Goal: Complete Application Form: Complete application form

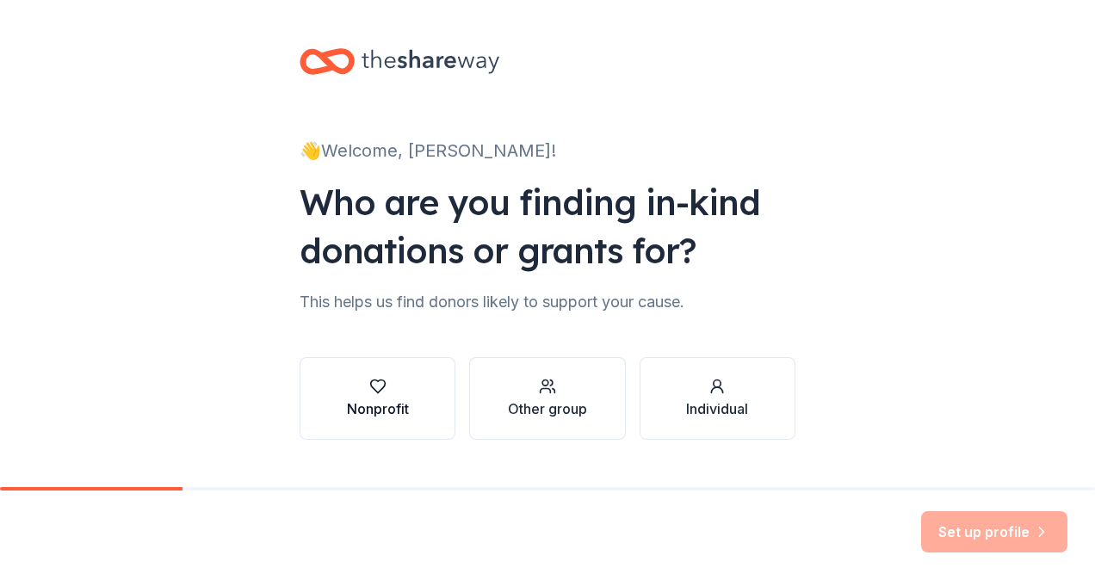
click at [400, 383] on div "button" at bounding box center [378, 386] width 62 height 17
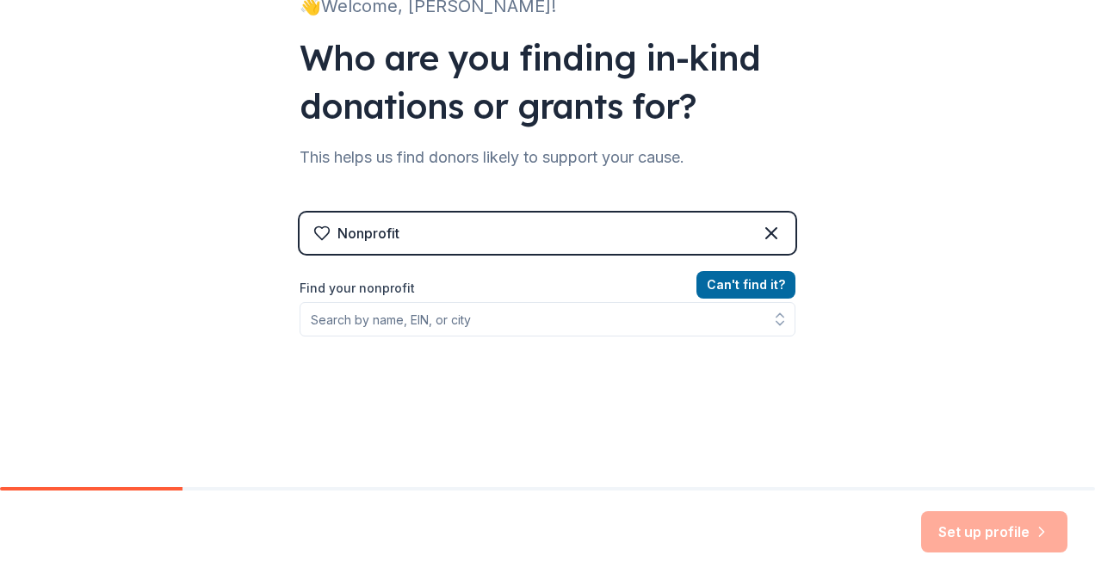
scroll to position [146, 0]
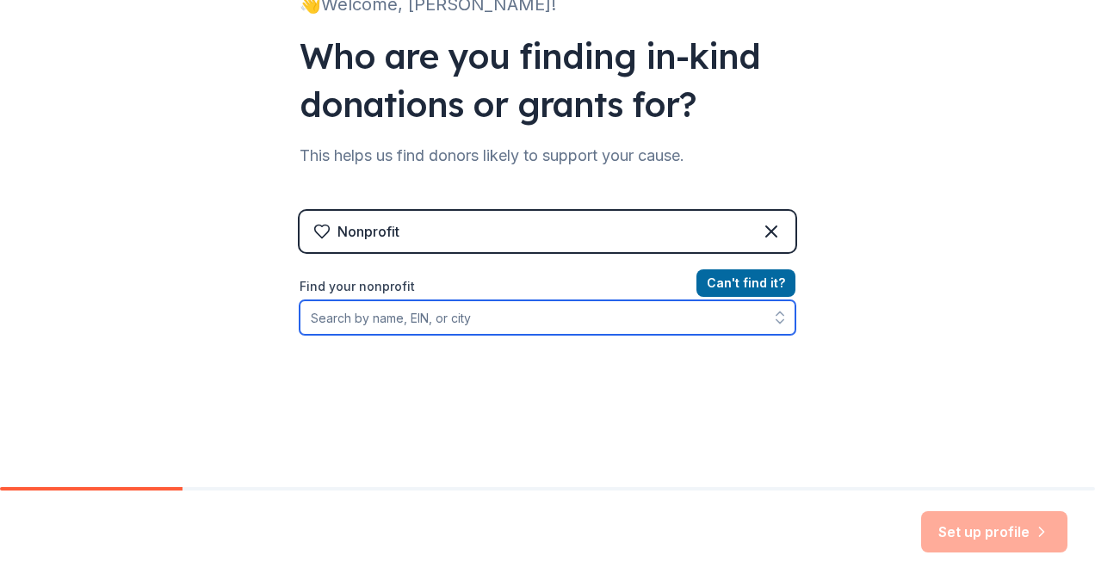
click at [519, 322] on input "Find your nonprofit" at bounding box center [548, 318] width 496 height 34
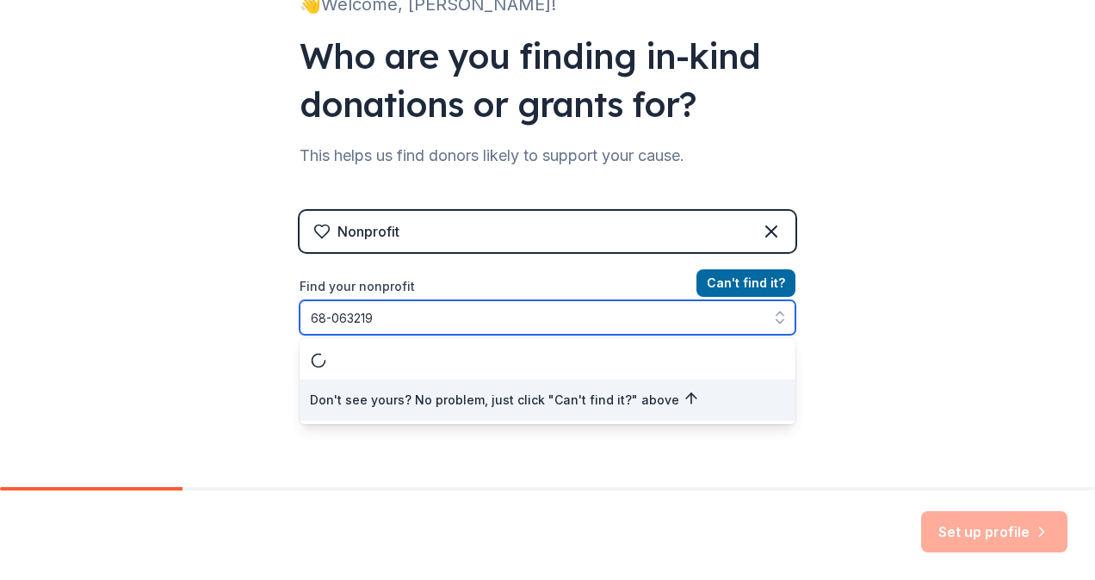
type input "[US_EMPLOYER_IDENTIFICATION_NUMBER]"
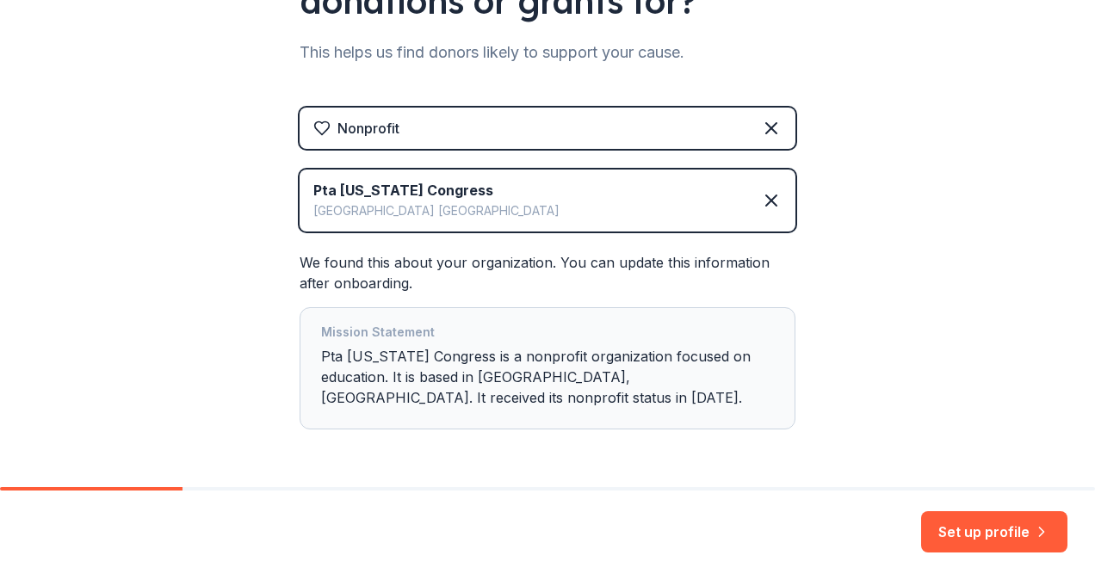
scroll to position [288, 0]
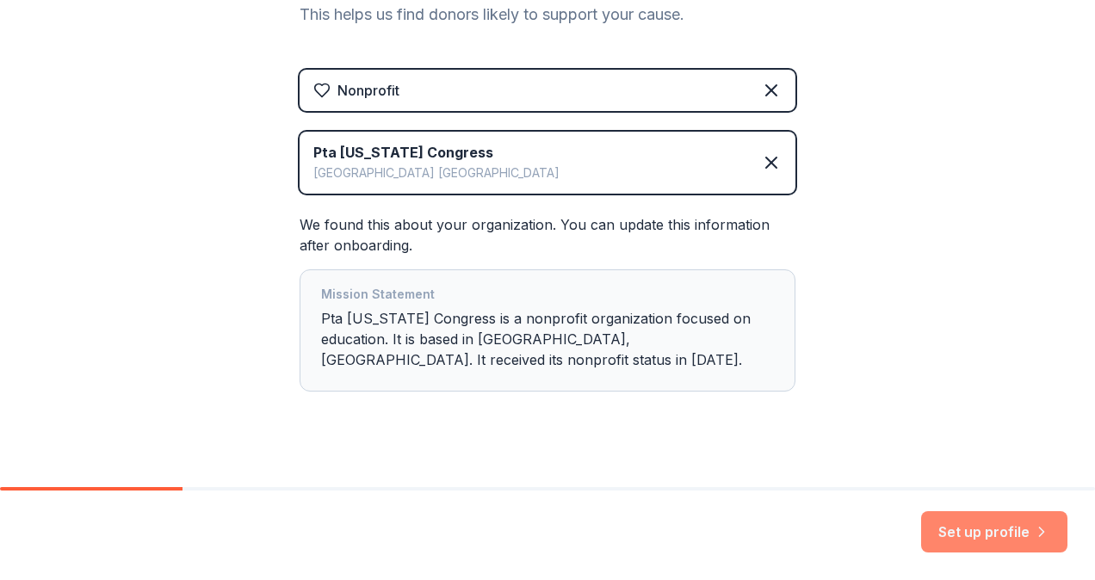
click at [965, 539] on button "Set up profile" at bounding box center [994, 531] width 146 height 41
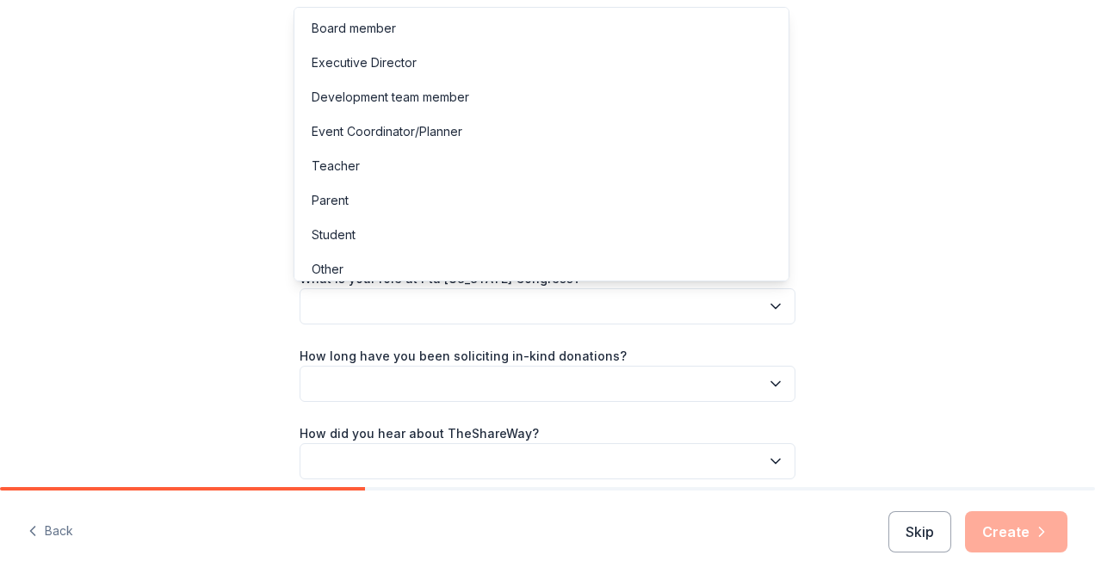
click at [735, 298] on button "button" at bounding box center [548, 306] width 496 height 36
click at [441, 22] on div "Board member" at bounding box center [541, 28] width 487 height 34
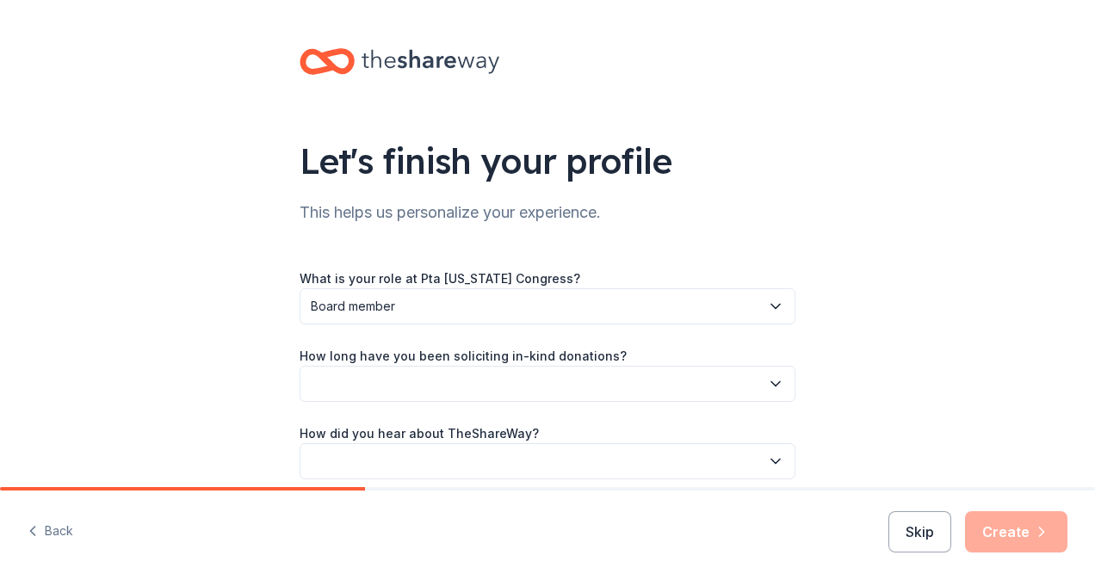
click at [469, 387] on button "button" at bounding box center [548, 384] width 496 height 36
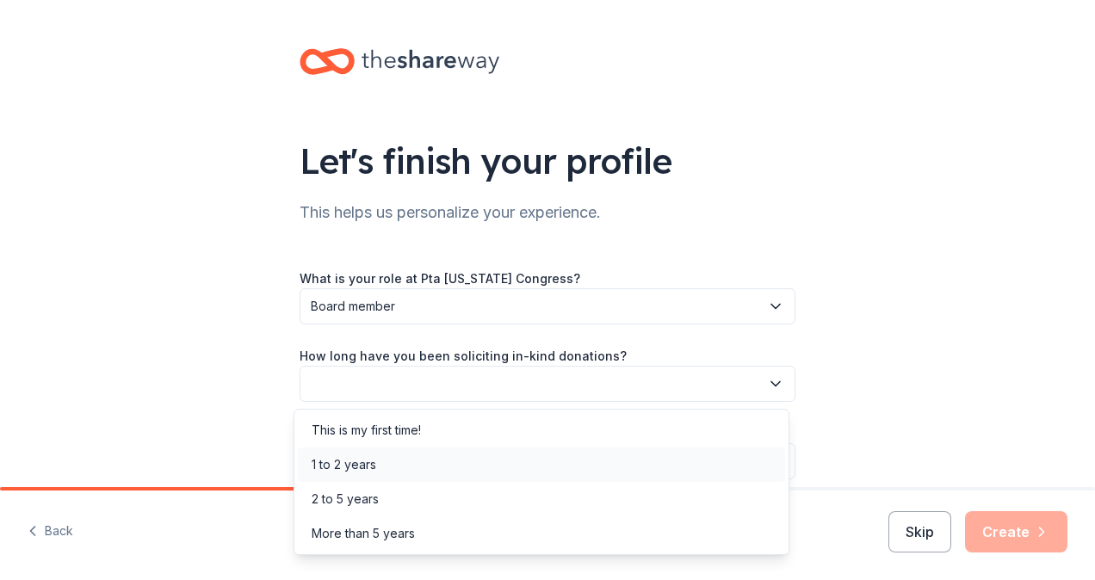
click at [420, 472] on div "1 to 2 years" at bounding box center [541, 465] width 487 height 34
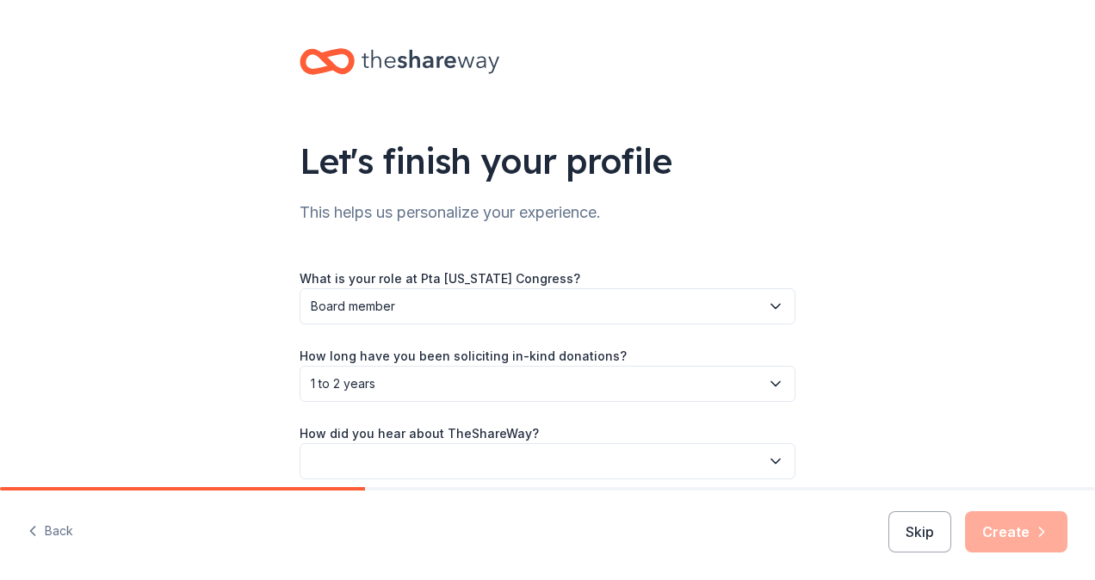
scroll to position [75, 0]
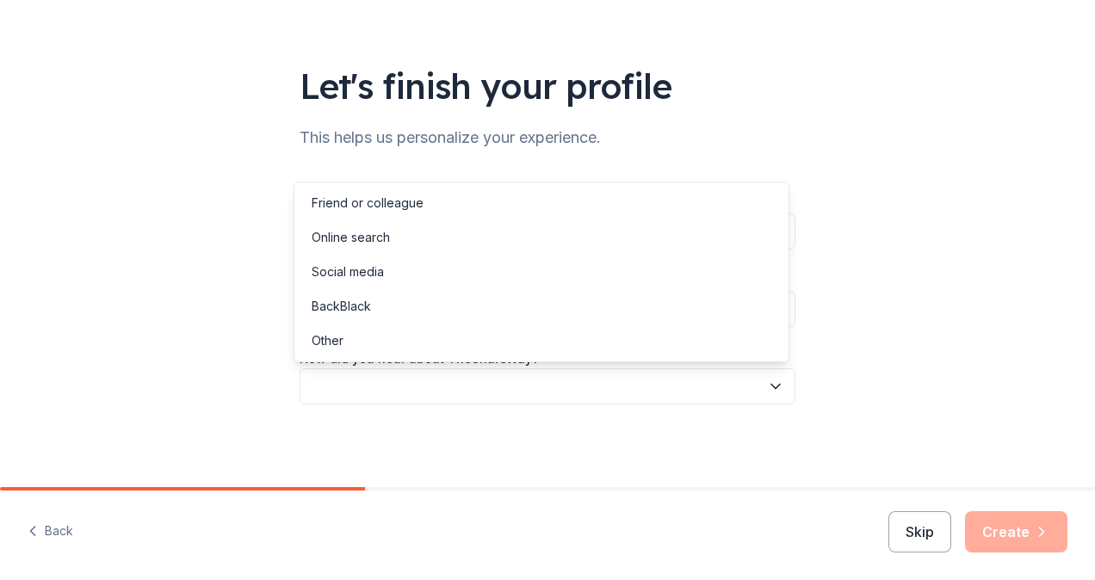
click at [768, 390] on icon "button" at bounding box center [775, 386] width 17 height 17
click at [398, 238] on div "Online search" at bounding box center [541, 237] width 487 height 34
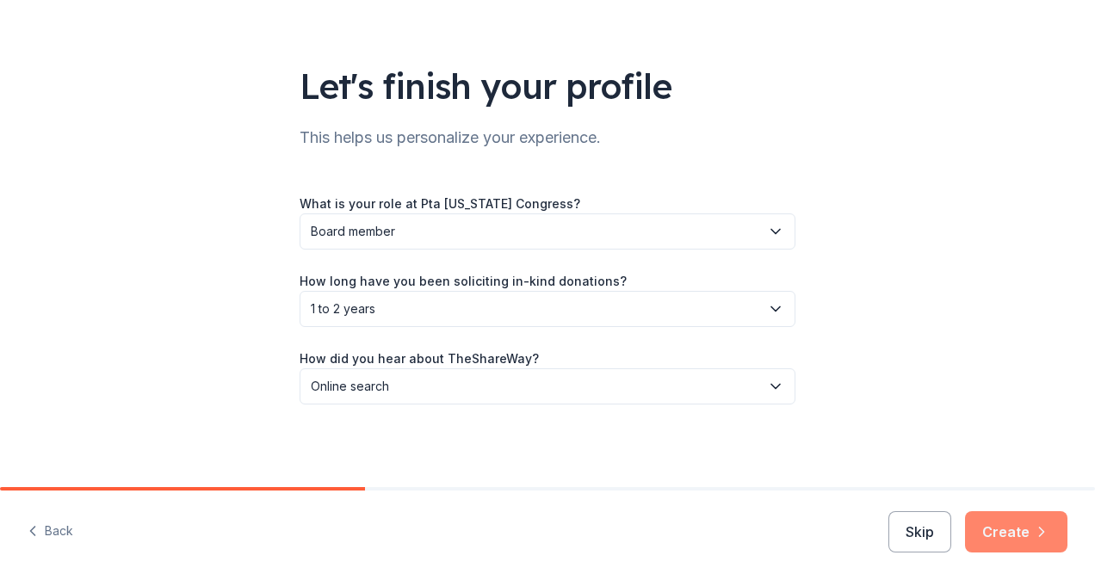
click at [999, 525] on button "Create" at bounding box center [1016, 531] width 102 height 41
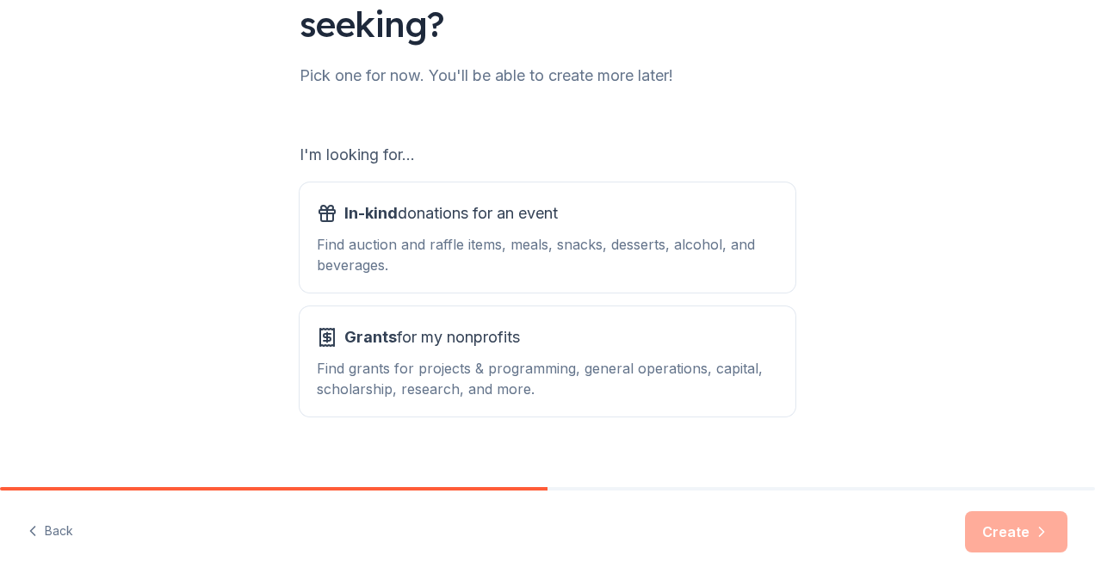
scroll to position [208, 0]
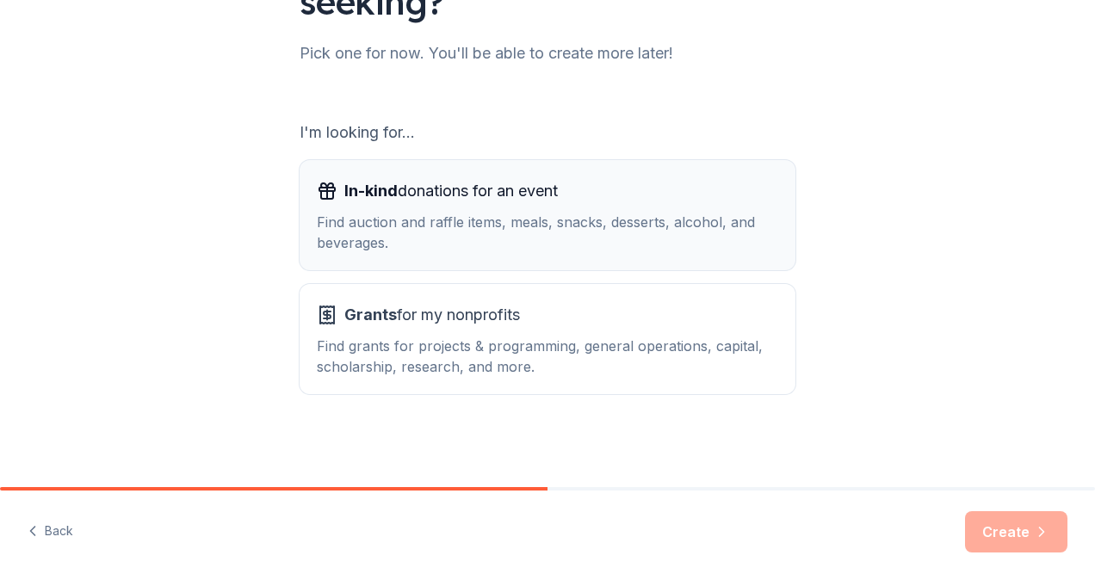
click at [722, 215] on div "Find auction and raffle items, meals, snacks, desserts, alcohol, and beverages." at bounding box center [548, 232] width 462 height 41
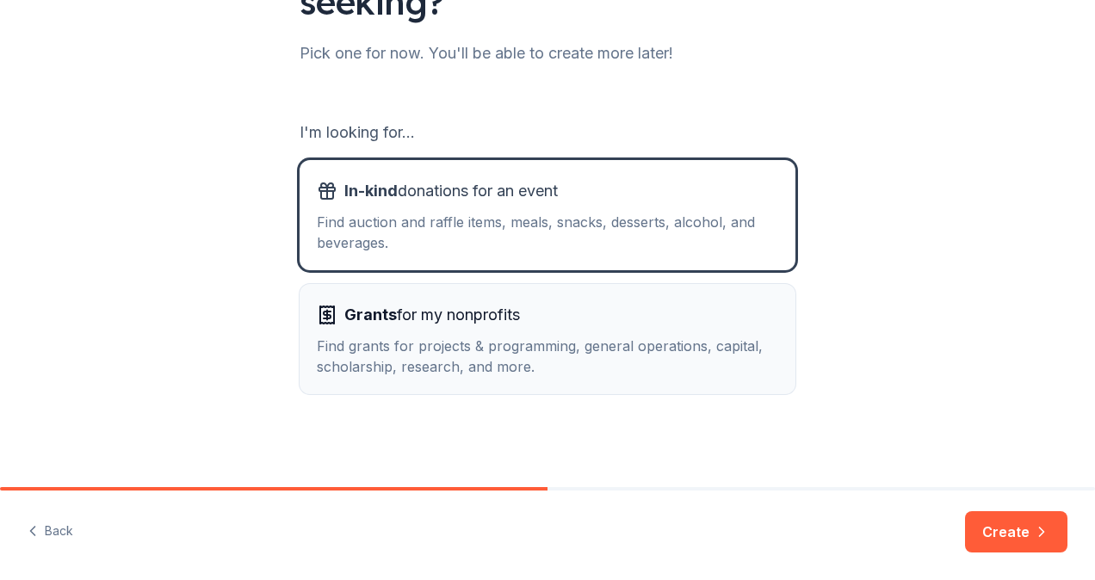
click at [672, 336] on div "Find grants for projects & programming, general operations, capital, scholarshi…" at bounding box center [548, 356] width 462 height 41
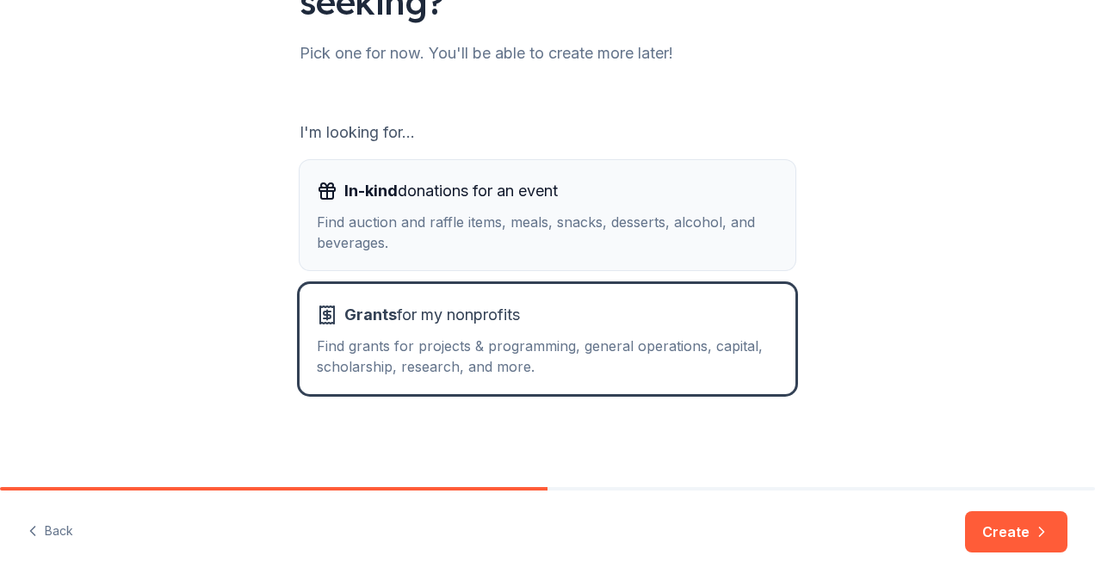
click at [641, 214] on div "Find auction and raffle items, meals, snacks, desserts, alcohol, and beverages." at bounding box center [548, 232] width 462 height 41
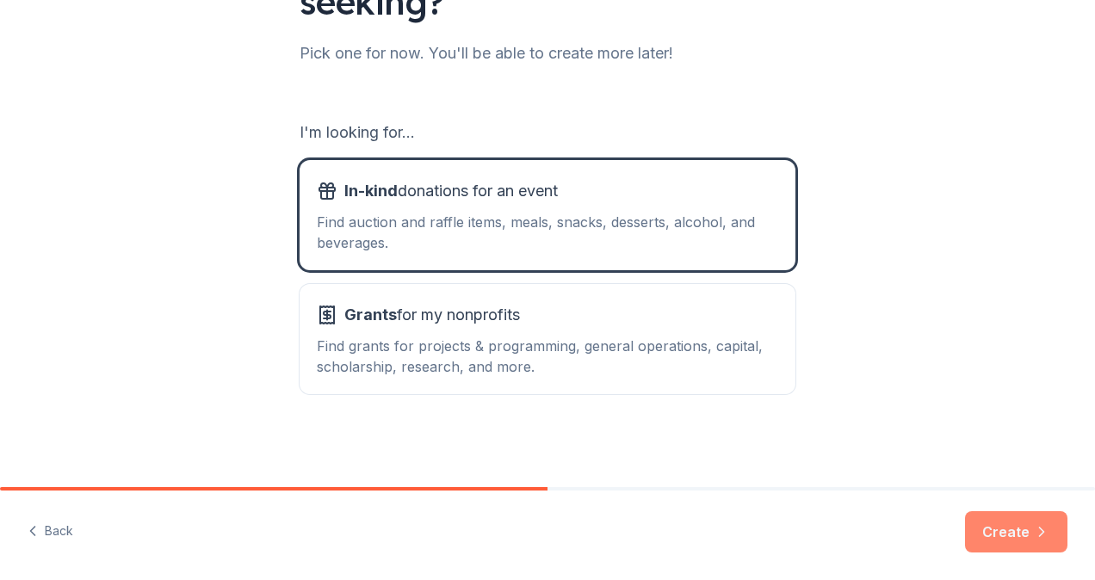
click at [1042, 542] on button "Create" at bounding box center [1016, 531] width 102 height 41
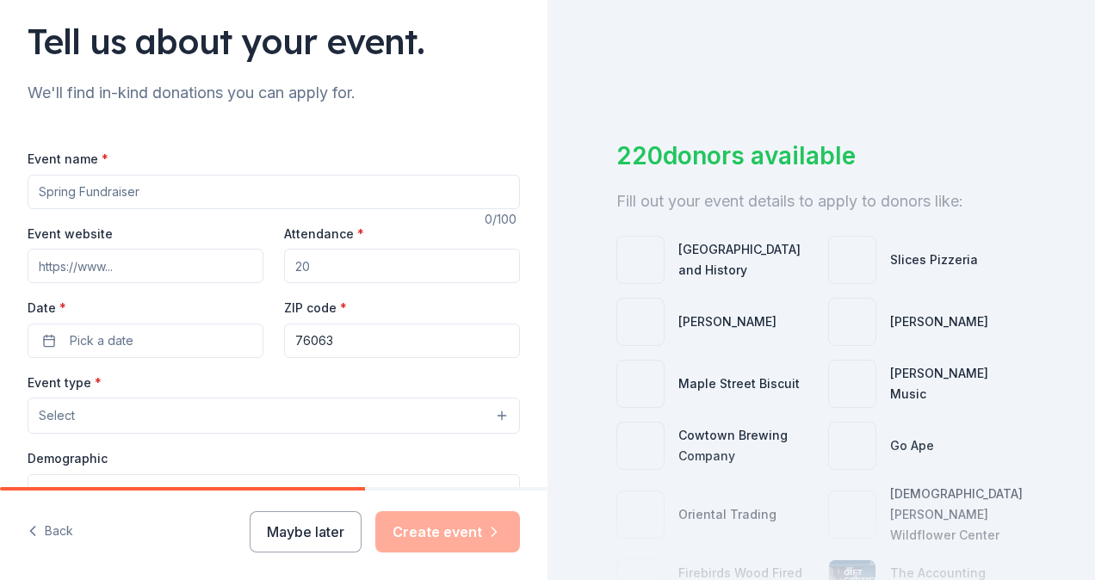
scroll to position [117, 0]
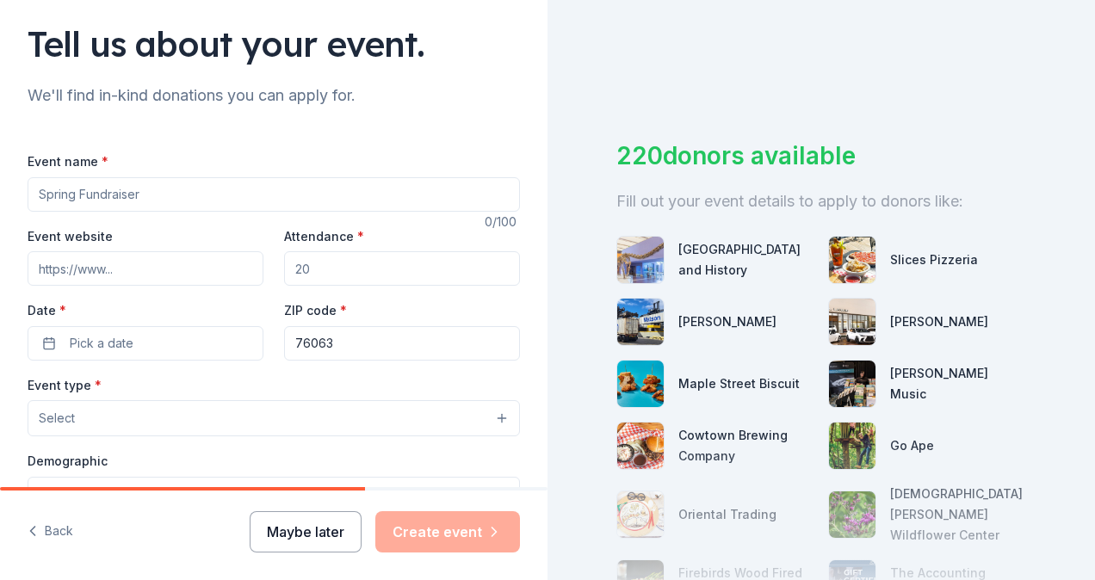
click at [288, 524] on button "Maybe later" at bounding box center [306, 531] width 112 height 41
click at [325, 538] on button "Maybe later" at bounding box center [306, 531] width 112 height 41
click at [319, 530] on button "Maybe later" at bounding box center [306, 531] width 112 height 41
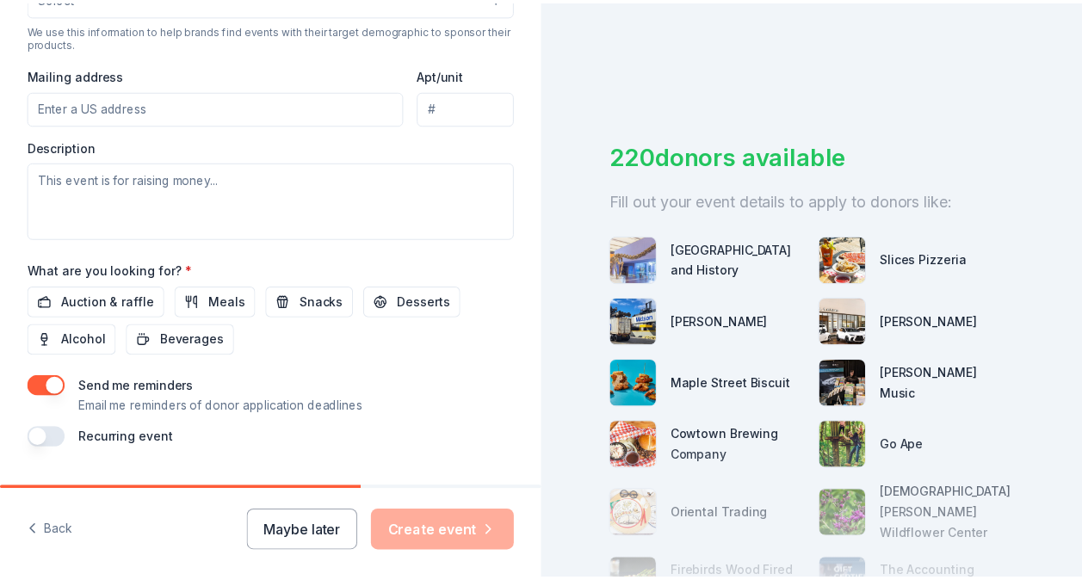
scroll to position [654, 0]
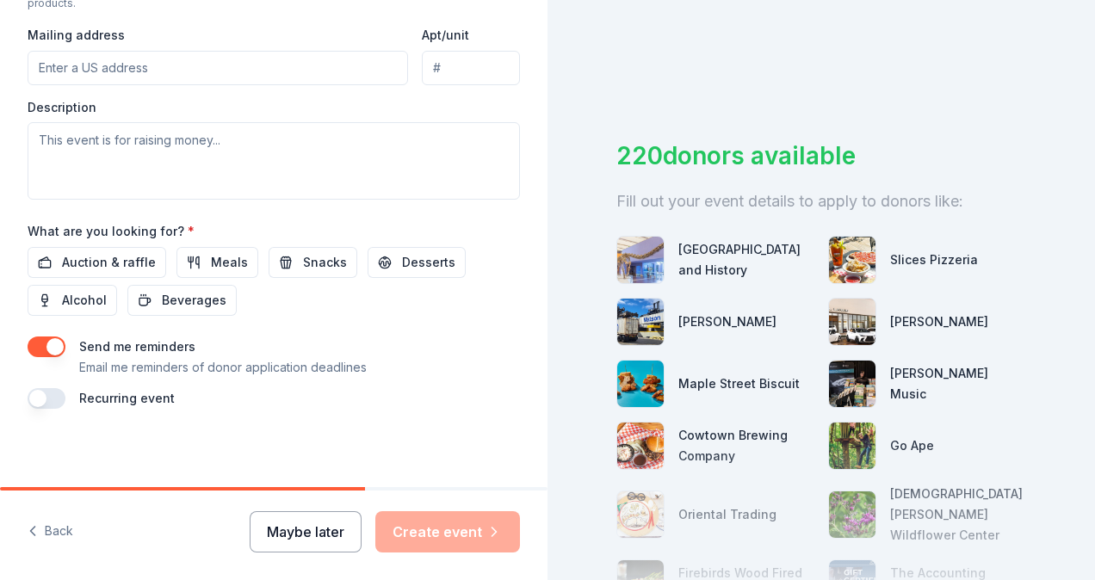
click at [336, 532] on button "Maybe later" at bounding box center [306, 531] width 112 height 41
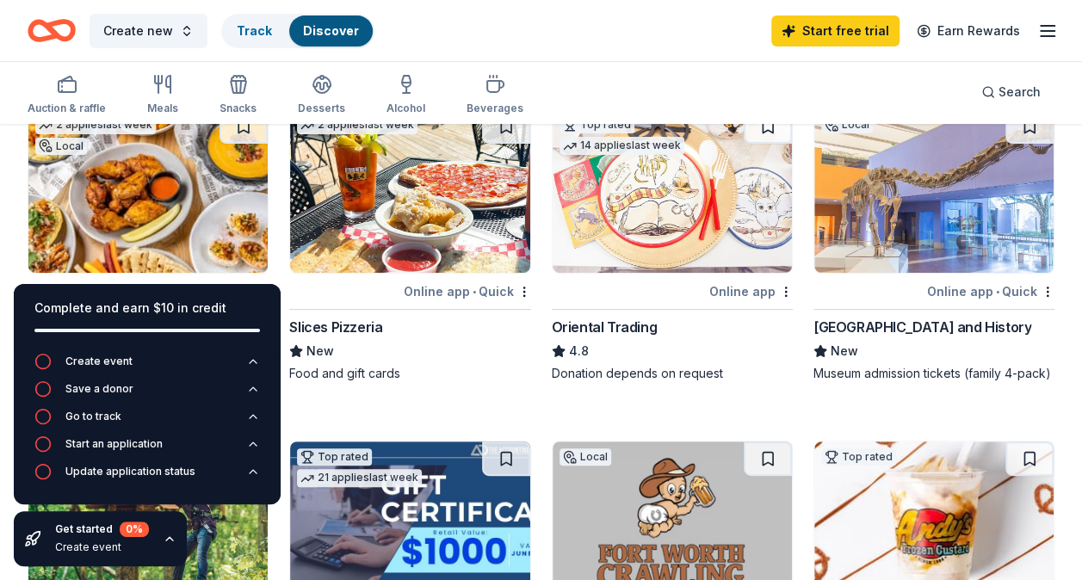
scroll to position [145, 0]
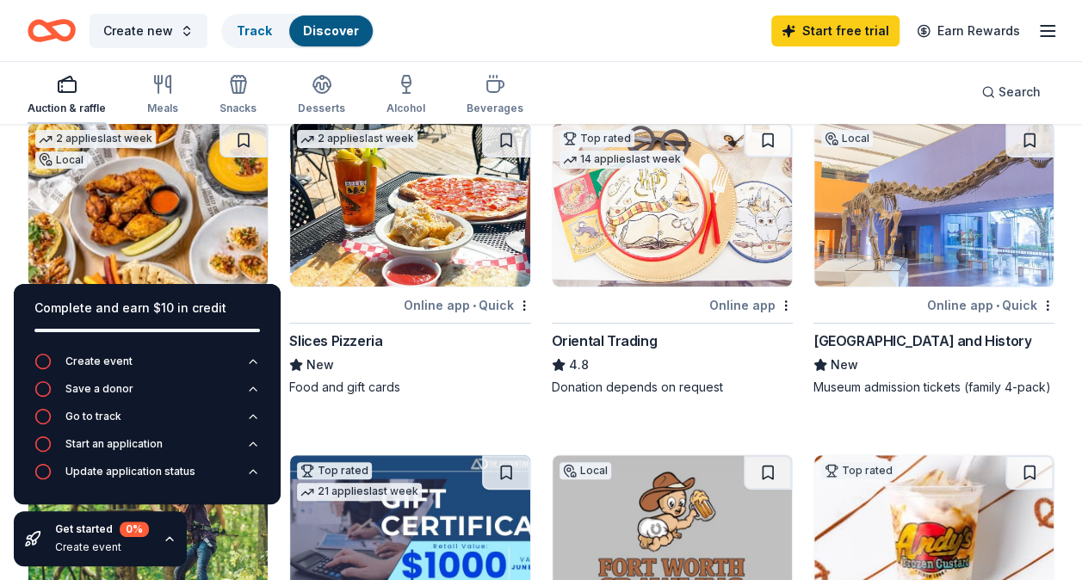
click at [72, 84] on icon "button" at bounding box center [67, 84] width 21 height 21
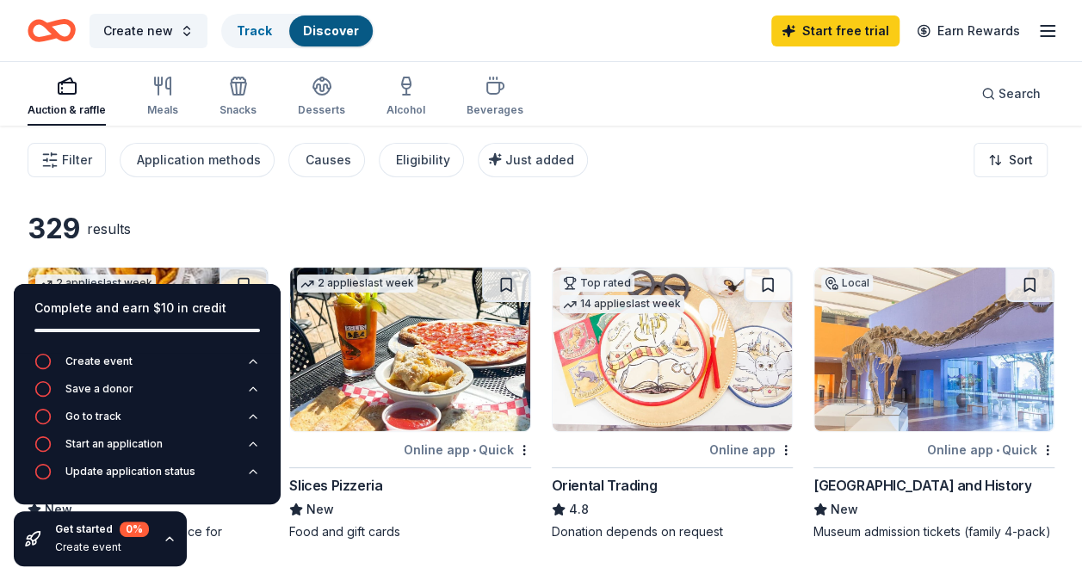
click at [743, 387] on img at bounding box center [672, 350] width 239 height 164
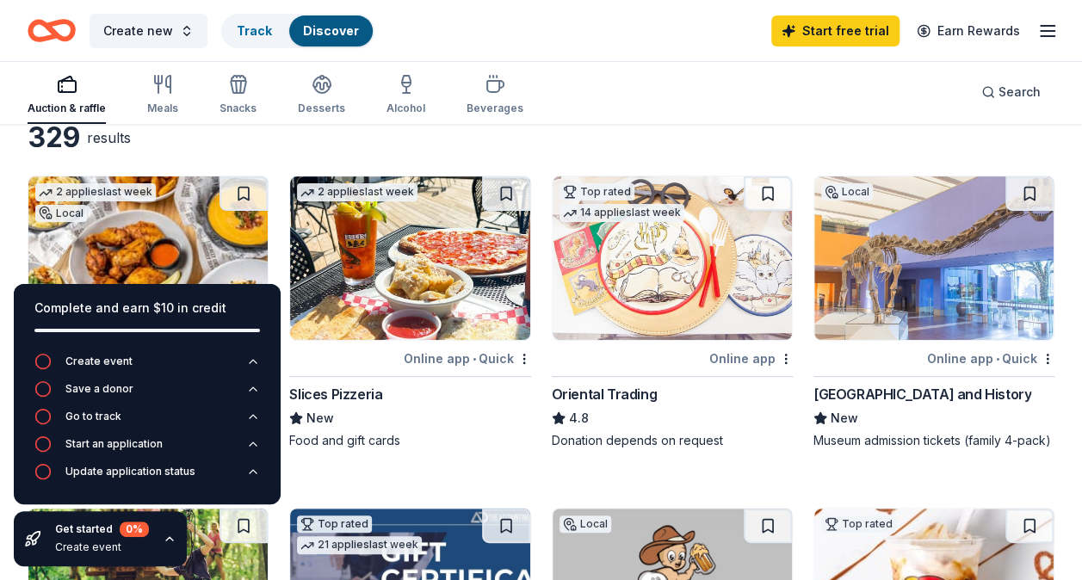
scroll to position [95, 0]
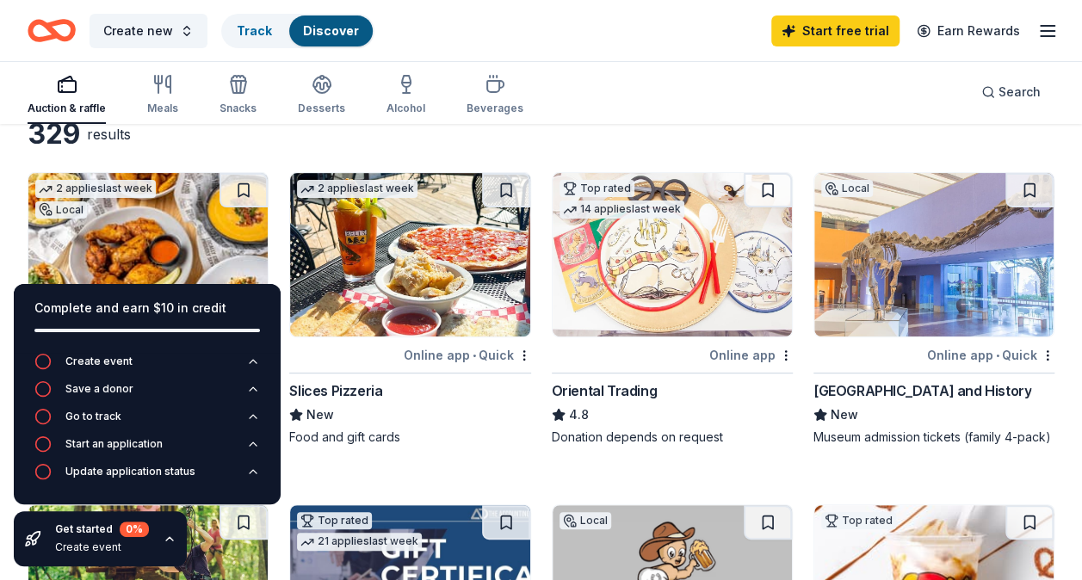
click at [901, 248] on img at bounding box center [934, 255] width 239 height 164
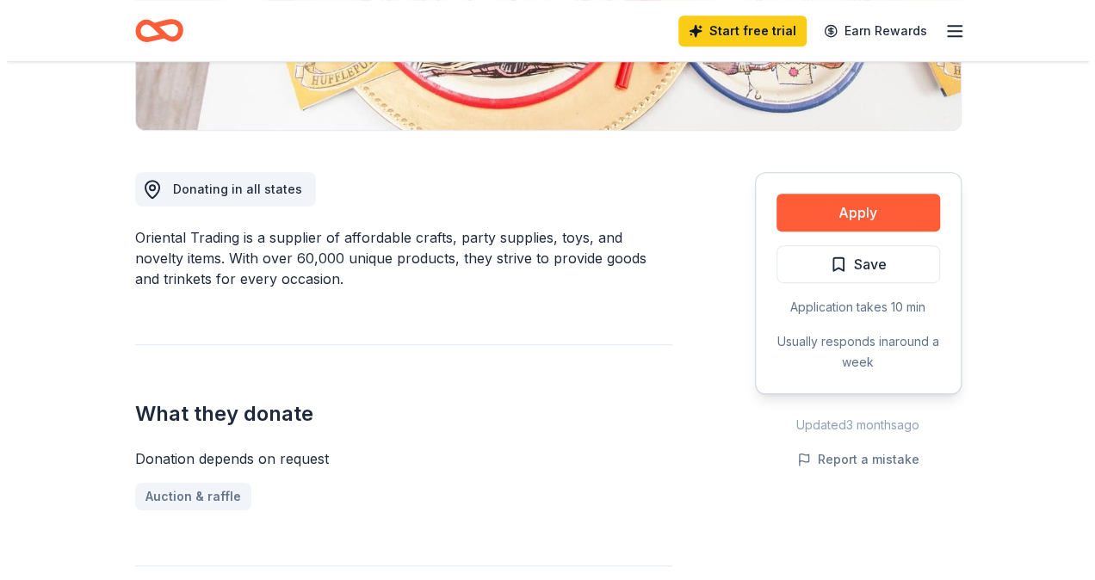
scroll to position [391, 0]
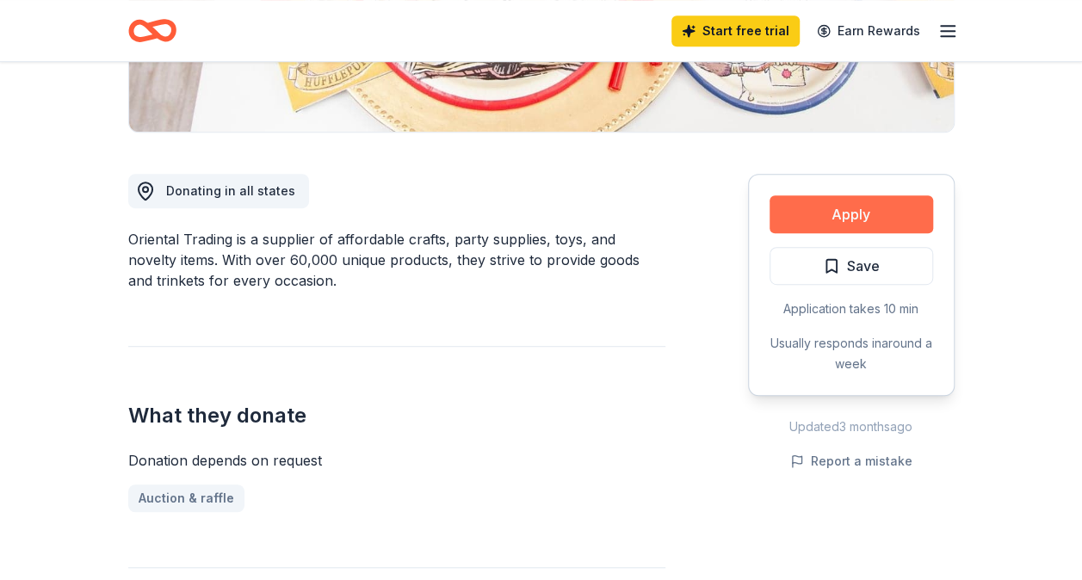
click at [837, 214] on button "Apply" at bounding box center [852, 214] width 164 height 38
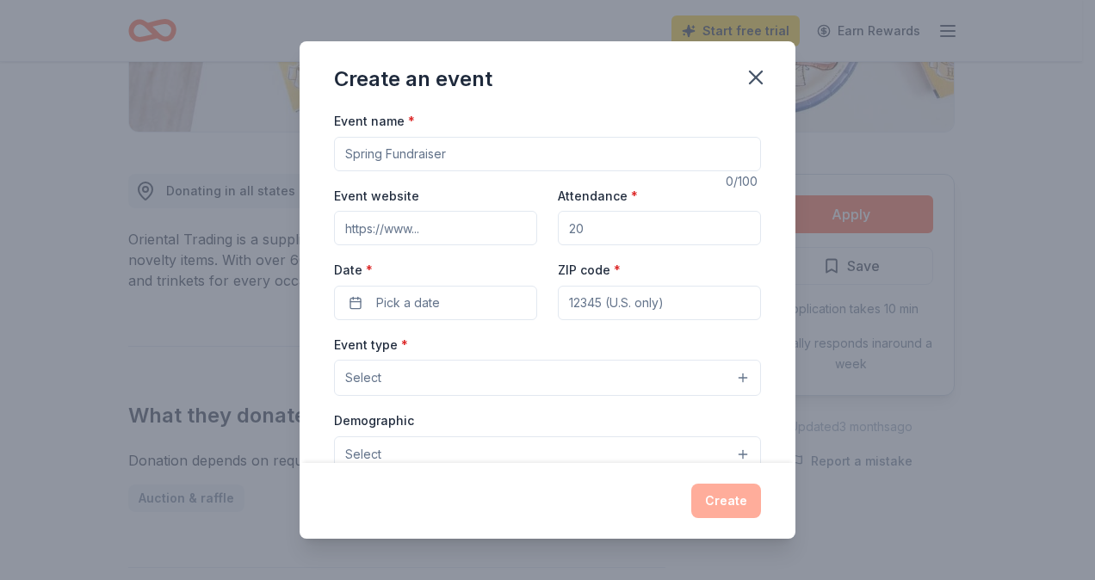
click at [494, 150] on input "Event name *" at bounding box center [547, 154] width 427 height 34
type input "Fall Silent Auction Fundraiser"
click at [603, 220] on input "Attendance *" at bounding box center [659, 228] width 203 height 34
type input "150"
click at [603, 307] on input "ZIP code *" at bounding box center [659, 303] width 203 height 34
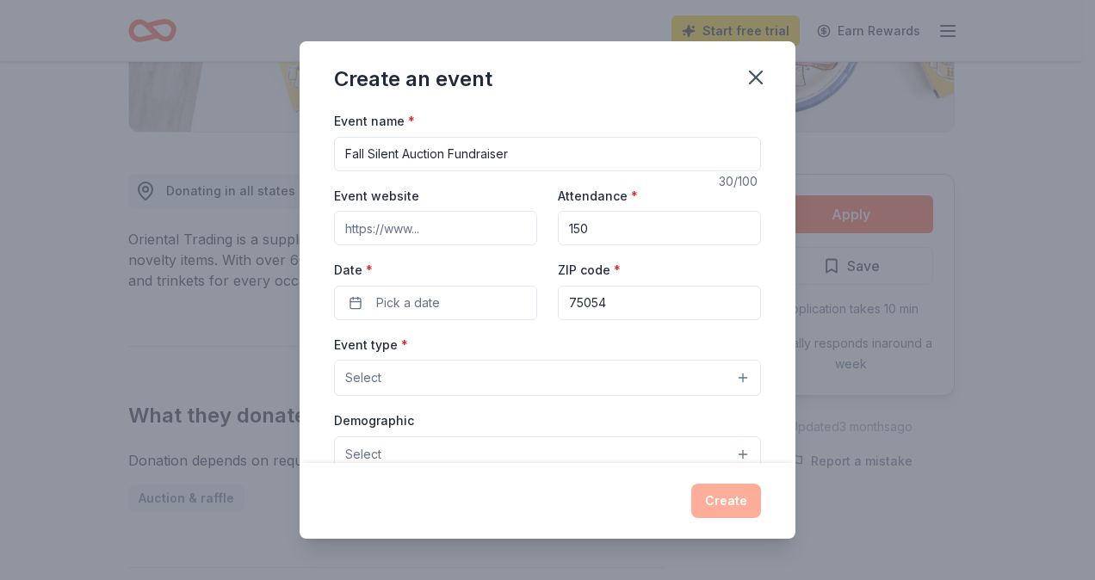
type input "75054"
click at [439, 283] on div "Date * Pick a date" at bounding box center [435, 289] width 203 height 61
click at [431, 297] on span "Pick a date" at bounding box center [408, 303] width 64 height 21
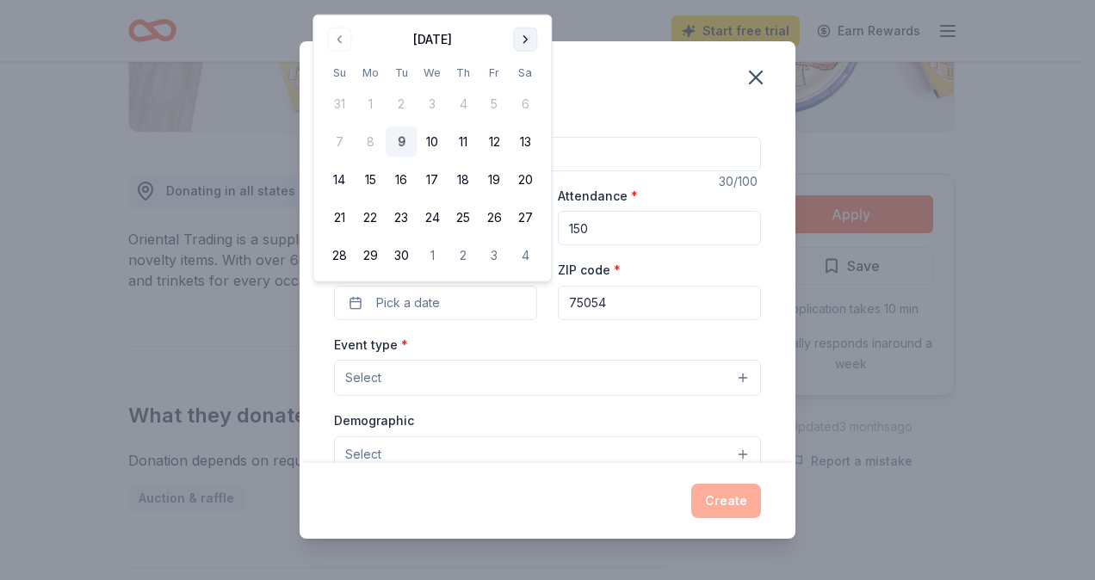
click at [520, 41] on button "Go to next month" at bounding box center [525, 40] width 24 height 24
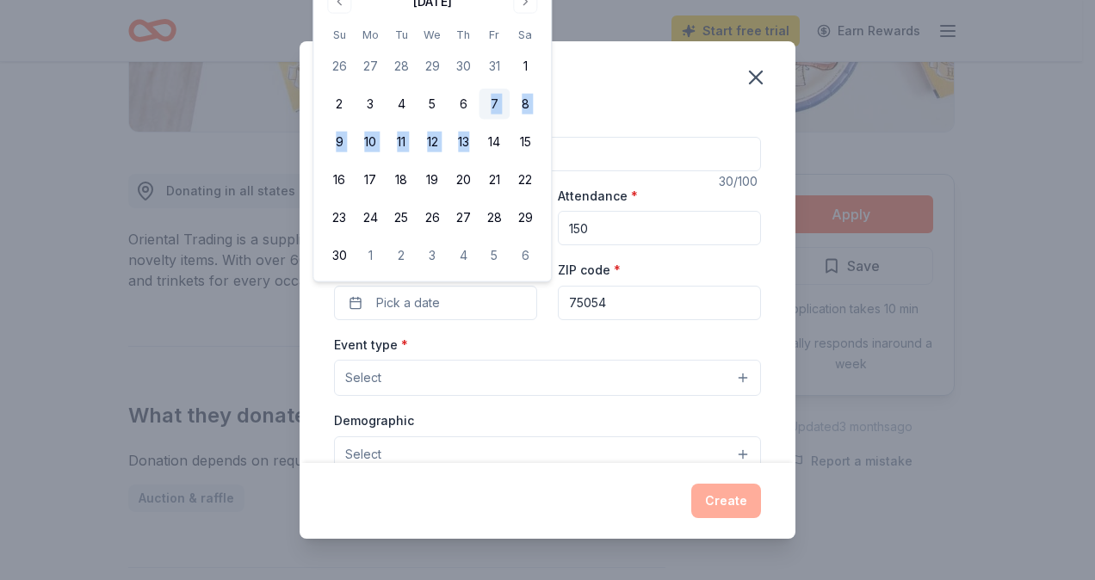
drag, startPoint x: 498, startPoint y: 122, endPoint x: 489, endPoint y: 111, distance: 14.1
click at [489, 111] on tbody "26 27 28 29 30 31 1 2 3 4 5 6 7 8 9 10 11 12 13 14 15 16 17 18 19 20 21 22 23 2…" at bounding box center [432, 157] width 217 height 227
drag, startPoint x: 489, startPoint y: 111, endPoint x: 483, endPoint y: 100, distance: 12.7
click at [483, 100] on button "7" at bounding box center [494, 104] width 31 height 31
click at [487, 100] on button "7" at bounding box center [494, 104] width 31 height 31
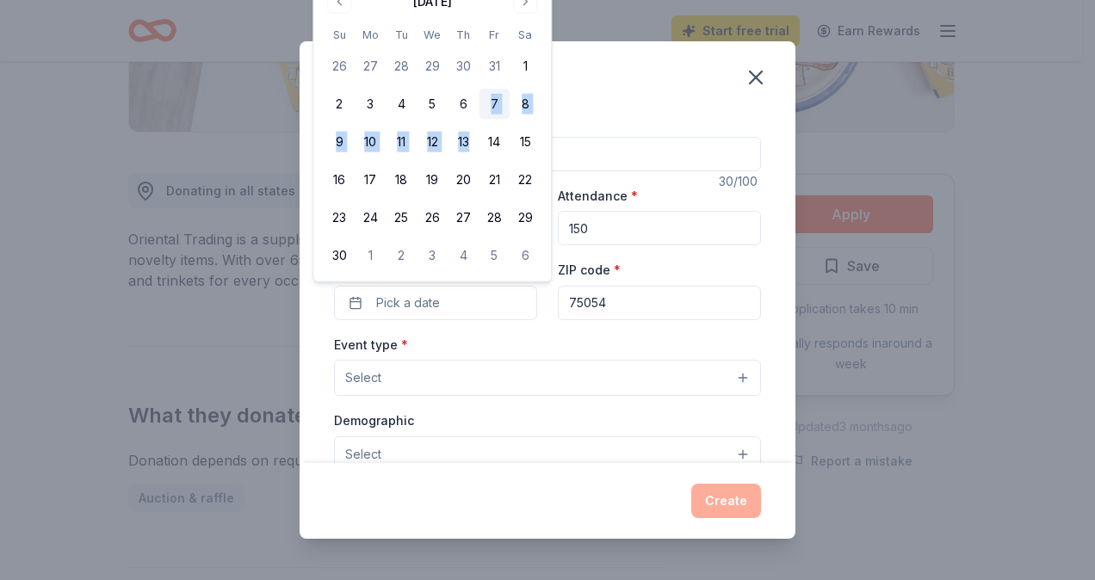
click at [487, 100] on button "7" at bounding box center [494, 104] width 31 height 31
click at [660, 263] on div "ZIP code * 75054" at bounding box center [659, 289] width 203 height 61
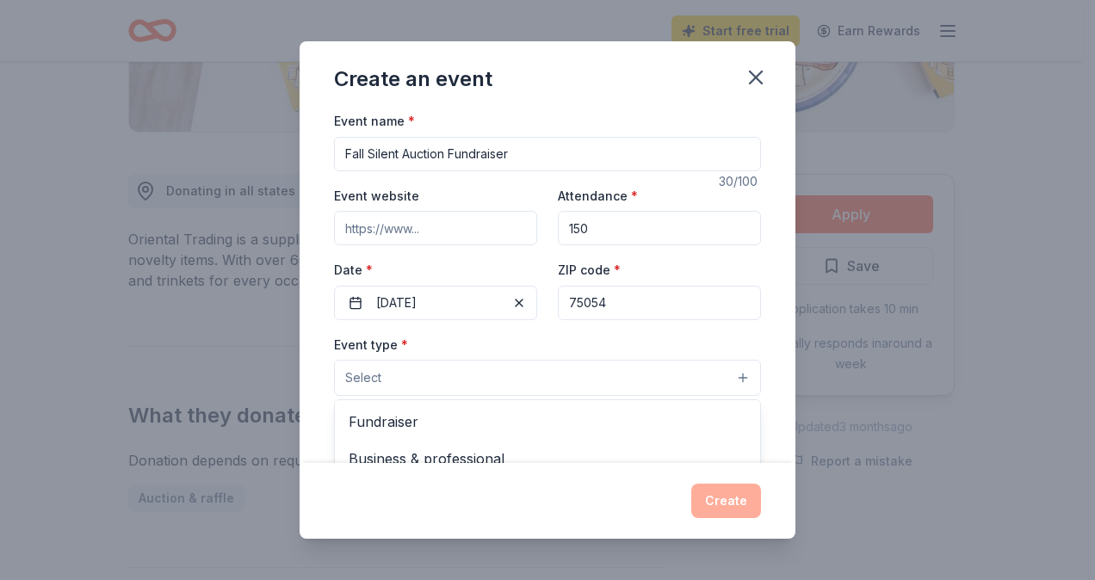
click at [550, 388] on button "Select" at bounding box center [547, 378] width 427 height 36
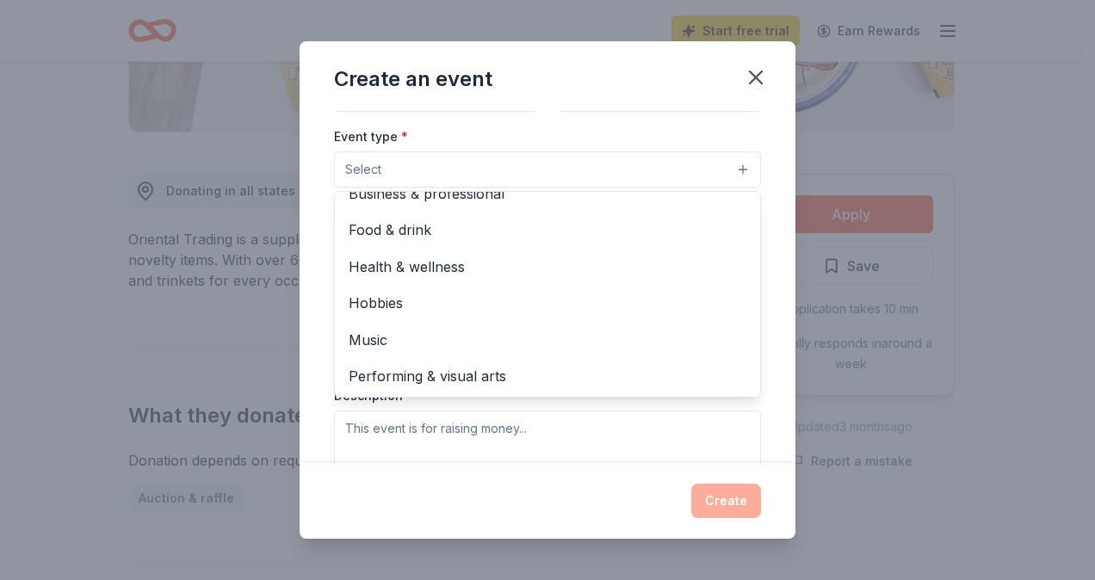
scroll to position [0, 0]
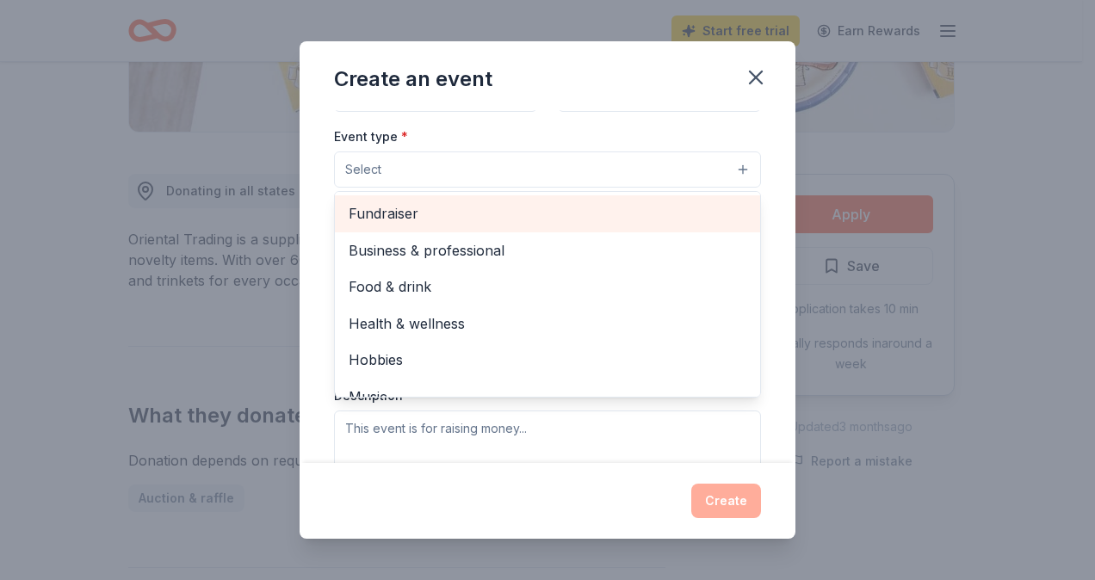
click at [542, 222] on span "Fundraiser" at bounding box center [548, 213] width 398 height 22
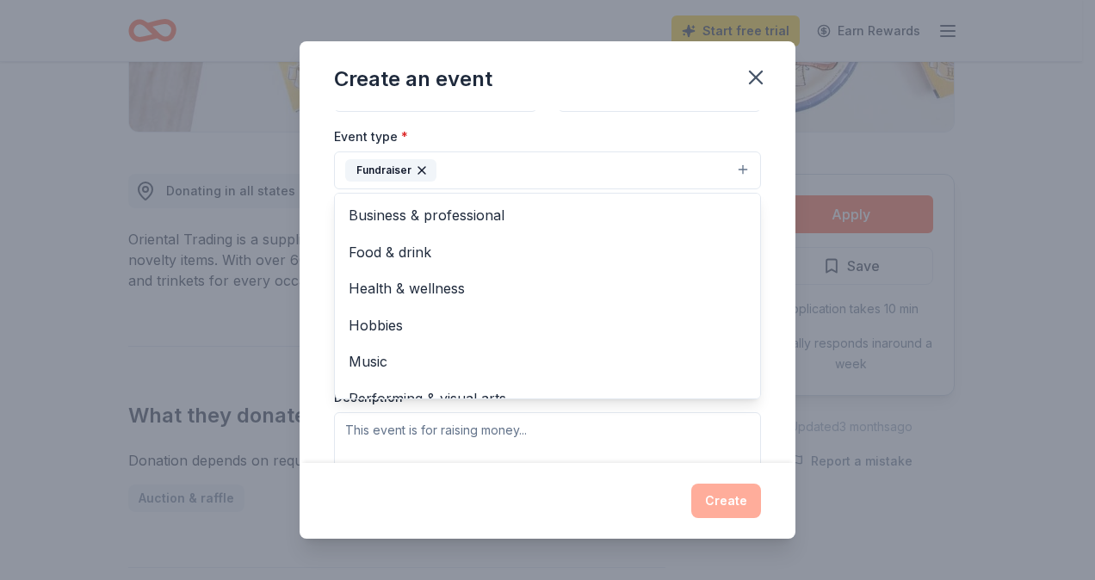
click at [309, 313] on div "Event name * Fall Silent Auction Fundraiser 30 /100 Event website Attendance * …" at bounding box center [548, 286] width 496 height 353
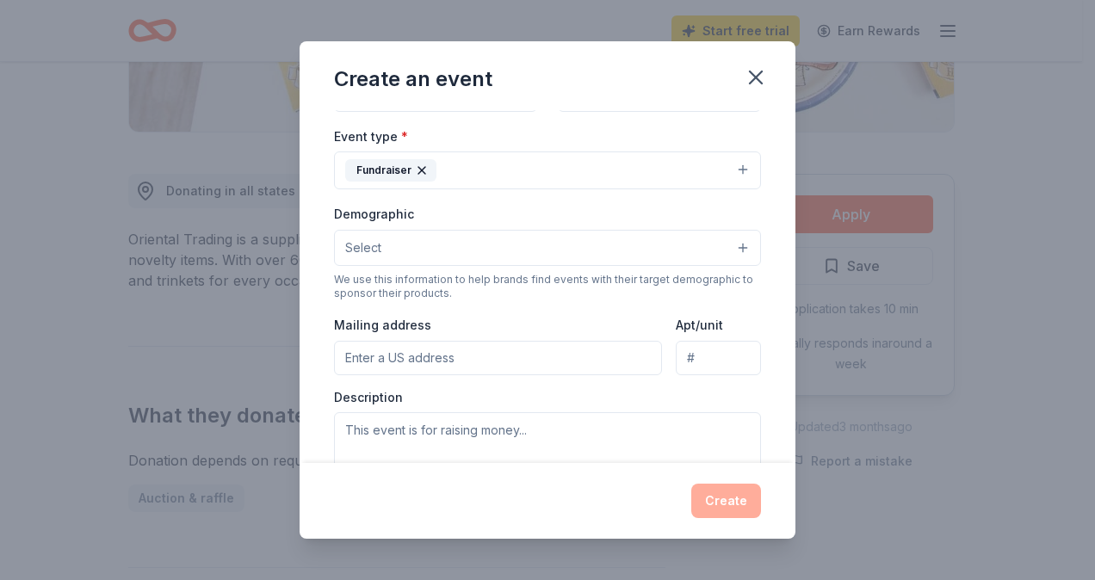
click at [586, 245] on button "Select" at bounding box center [547, 248] width 427 height 36
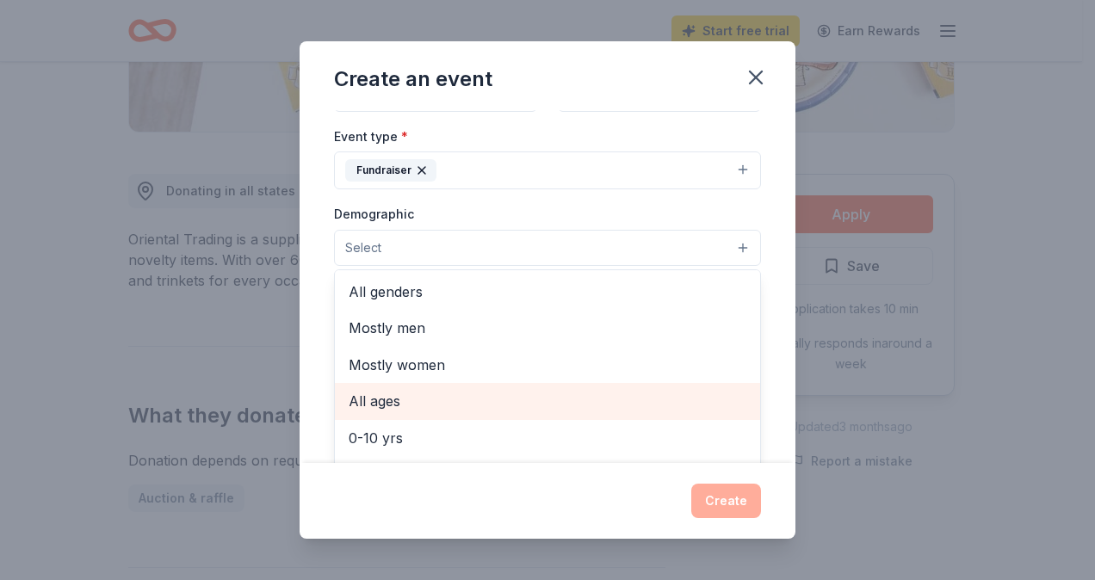
click at [424, 399] on span "All ages" at bounding box center [548, 401] width 398 height 22
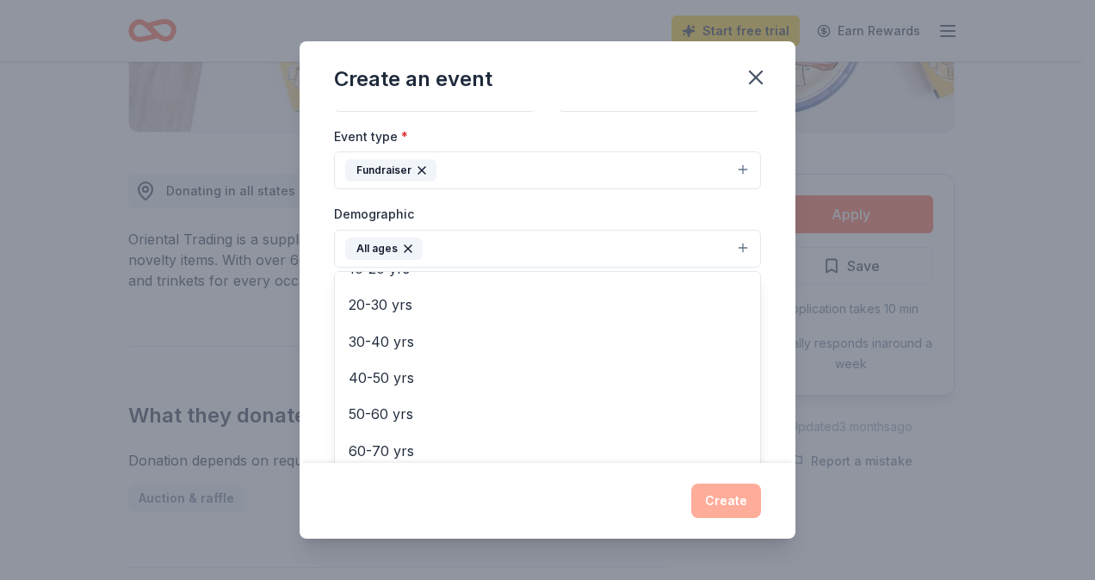
scroll to position [170, 0]
click at [765, 330] on div "Event name * Fall Silent Auction Fundraiser 30 /100 Event website Attendance * …" at bounding box center [548, 286] width 496 height 353
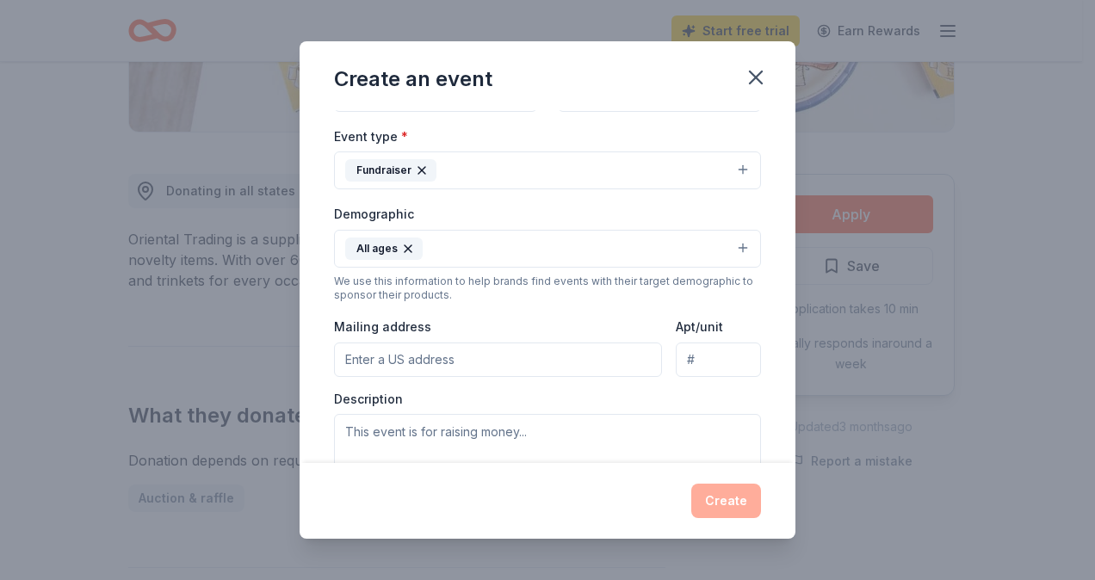
click at [590, 359] on input "Mailing address" at bounding box center [498, 360] width 328 height 34
type input "2908 Almansa"
type input "[GEOGRAPHIC_DATA]"
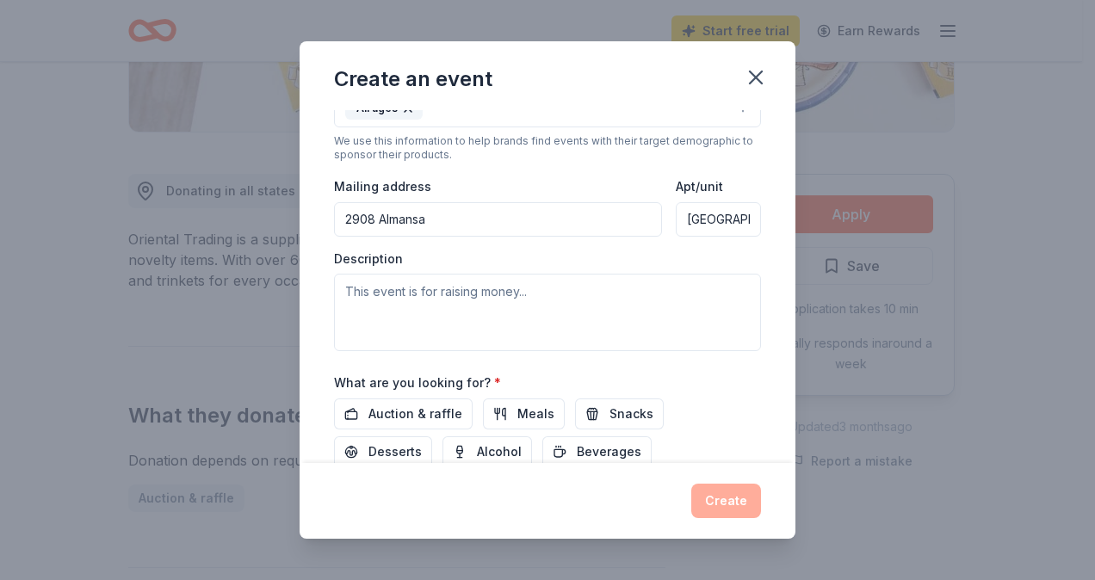
scroll to position [362, 0]
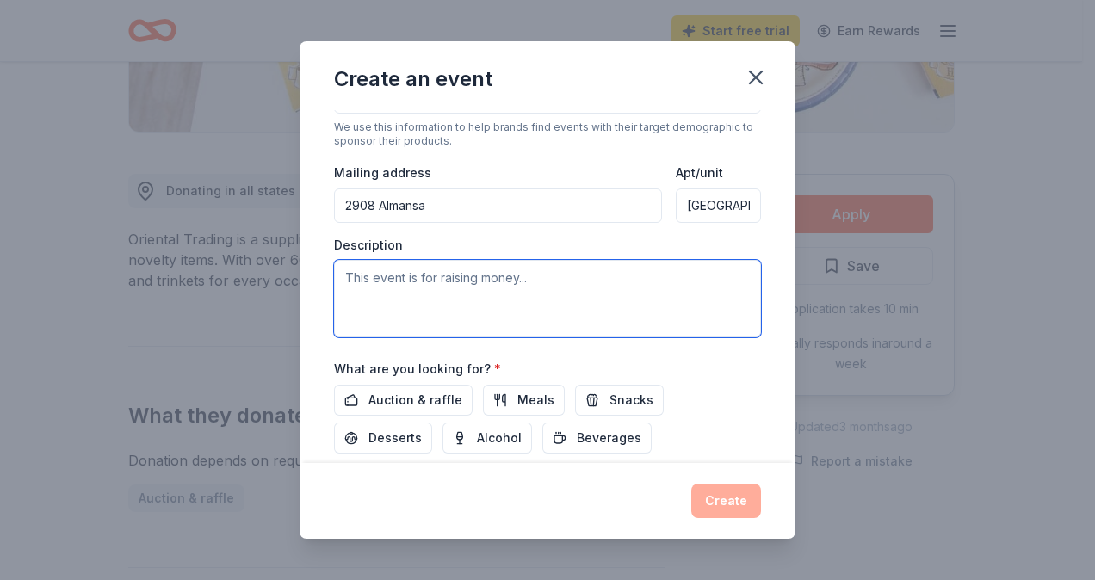
click at [560, 296] on textarea at bounding box center [547, 298] width 427 height 77
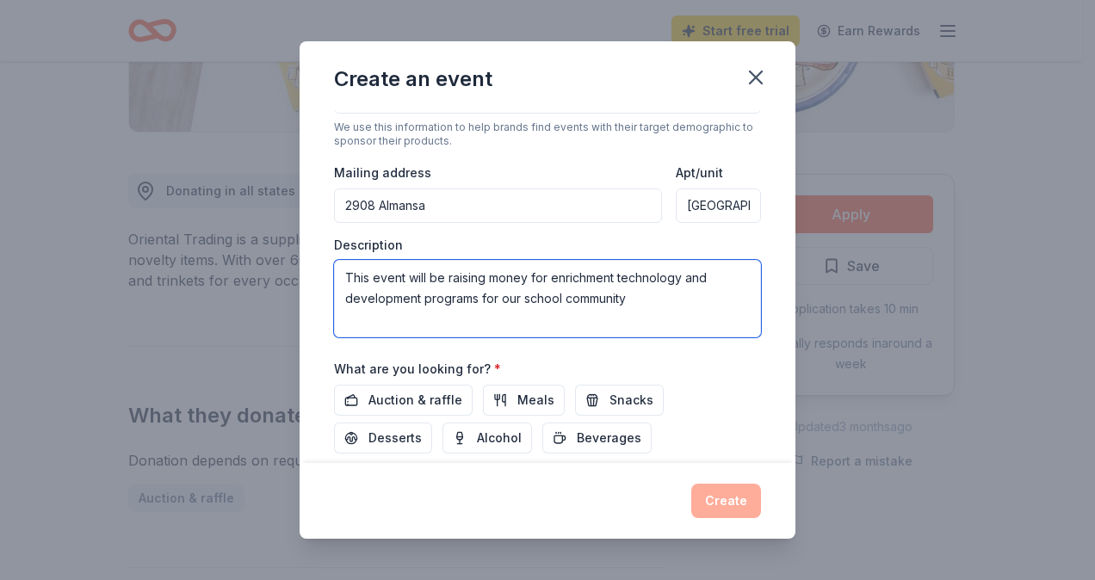
click at [631, 293] on textarea "This event will be raising money for enrichment technology and development prog…" at bounding box center [547, 298] width 427 height 77
type textarea "This event will be raising money for enrichment technology and development prog…"
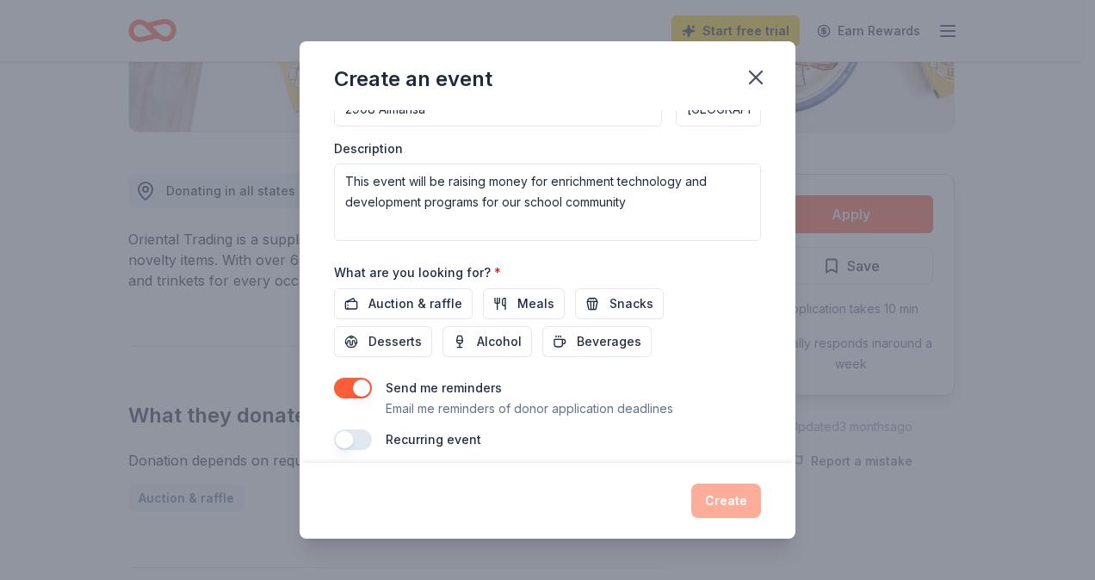
scroll to position [460, 0]
click at [390, 297] on span "Auction & raffle" at bounding box center [416, 303] width 94 height 21
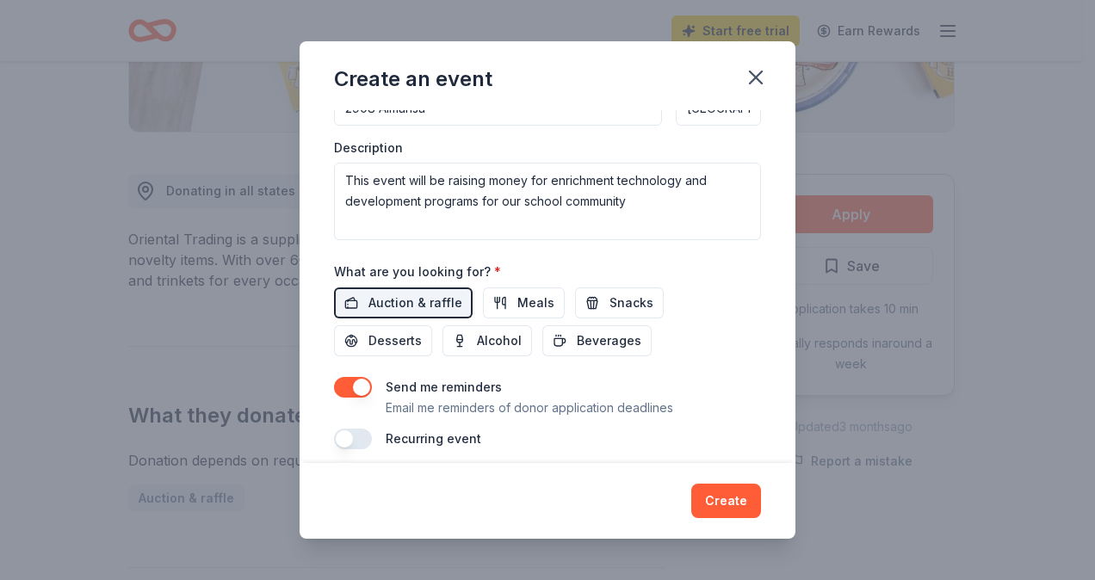
scroll to position [468, 0]
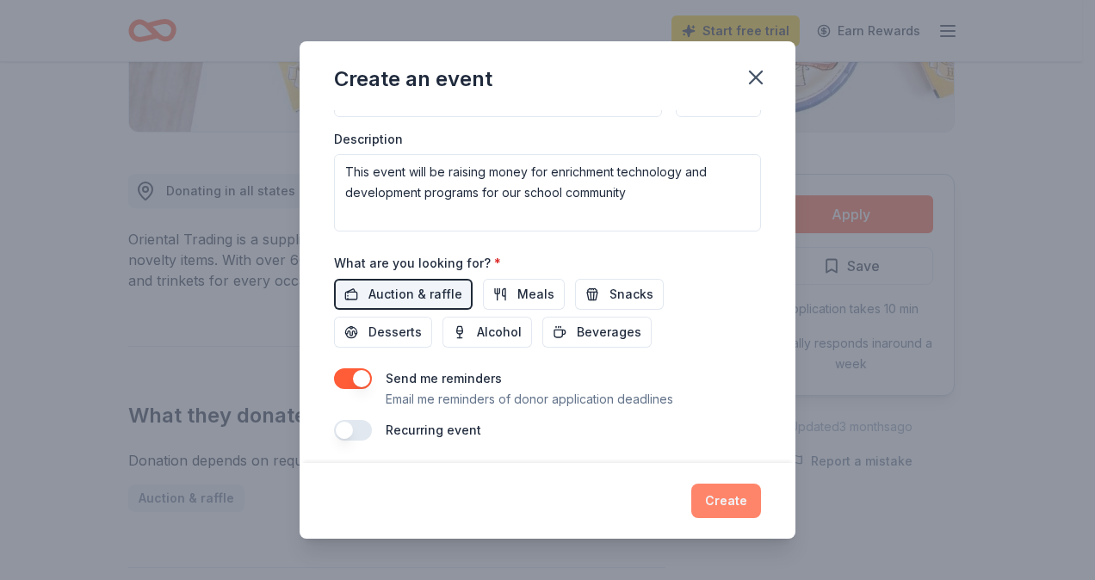
click at [706, 510] on button "Create" at bounding box center [726, 501] width 70 height 34
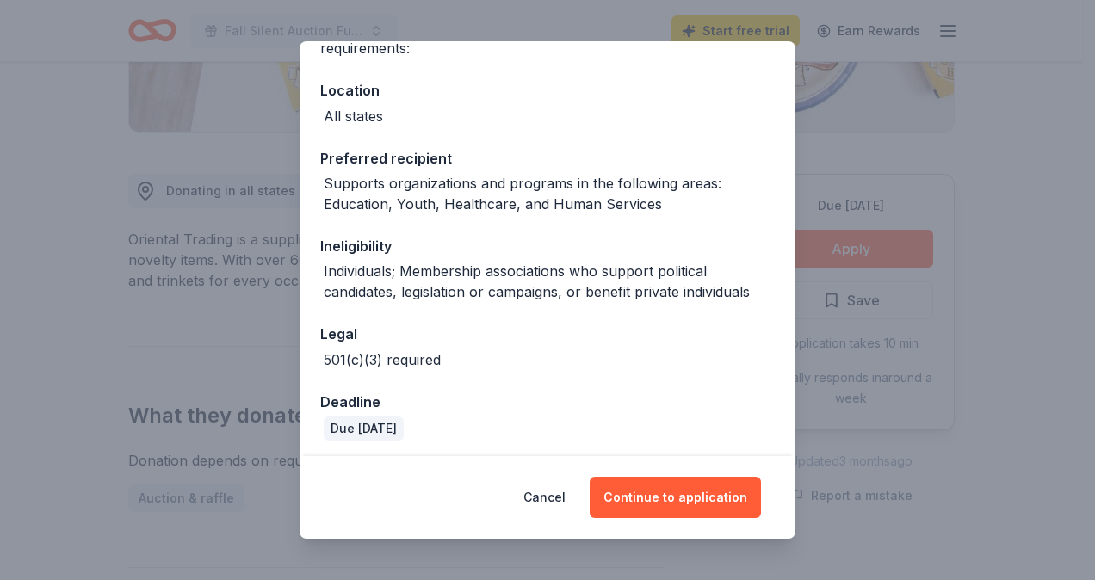
scroll to position [174, 0]
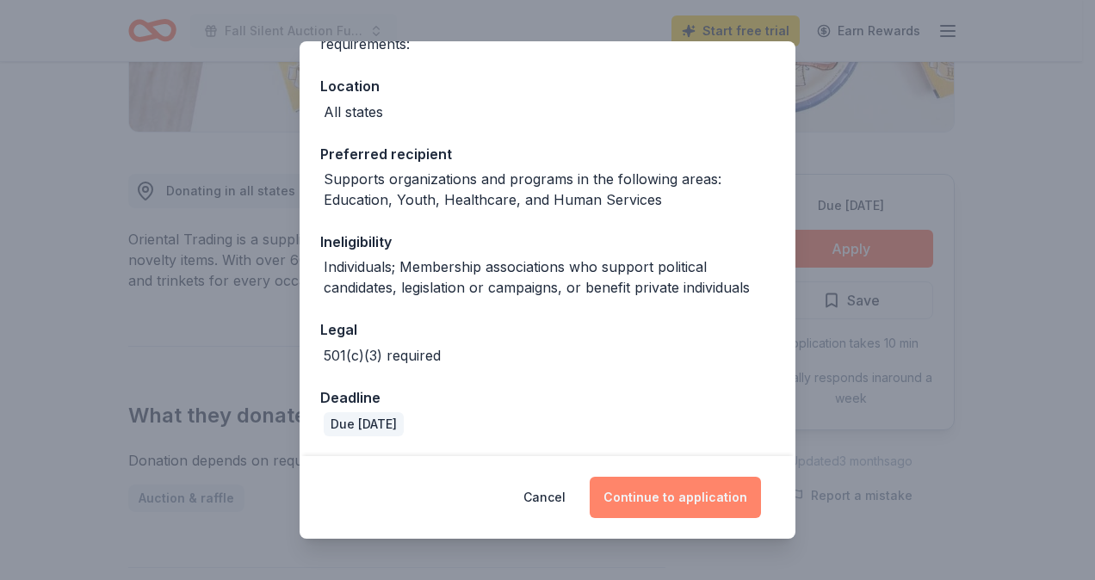
click at [707, 499] on button "Continue to application" at bounding box center [675, 497] width 171 height 41
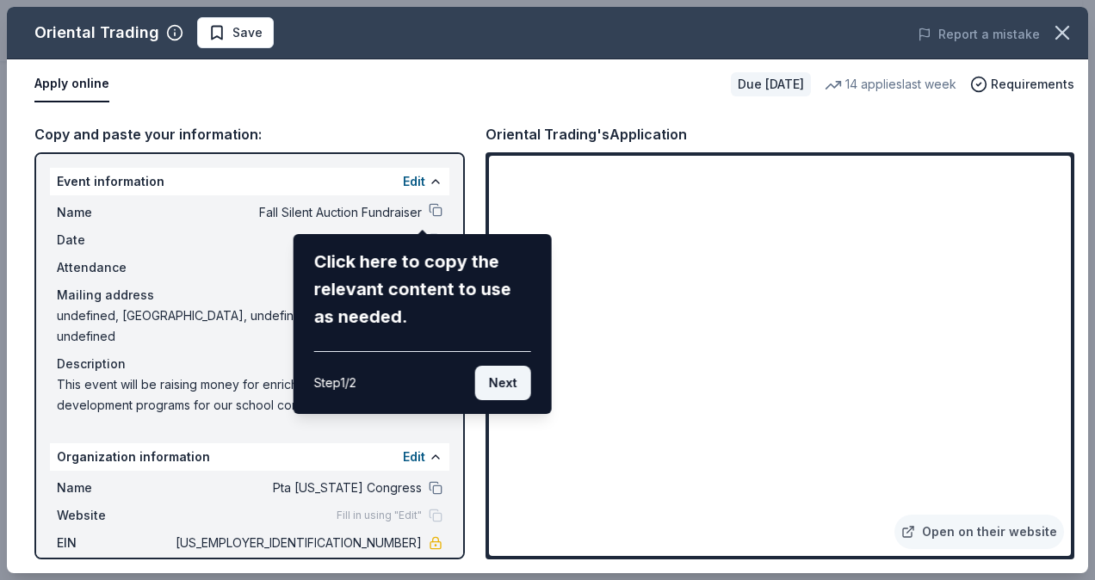
click at [499, 374] on button "Next" at bounding box center [503, 383] width 56 height 34
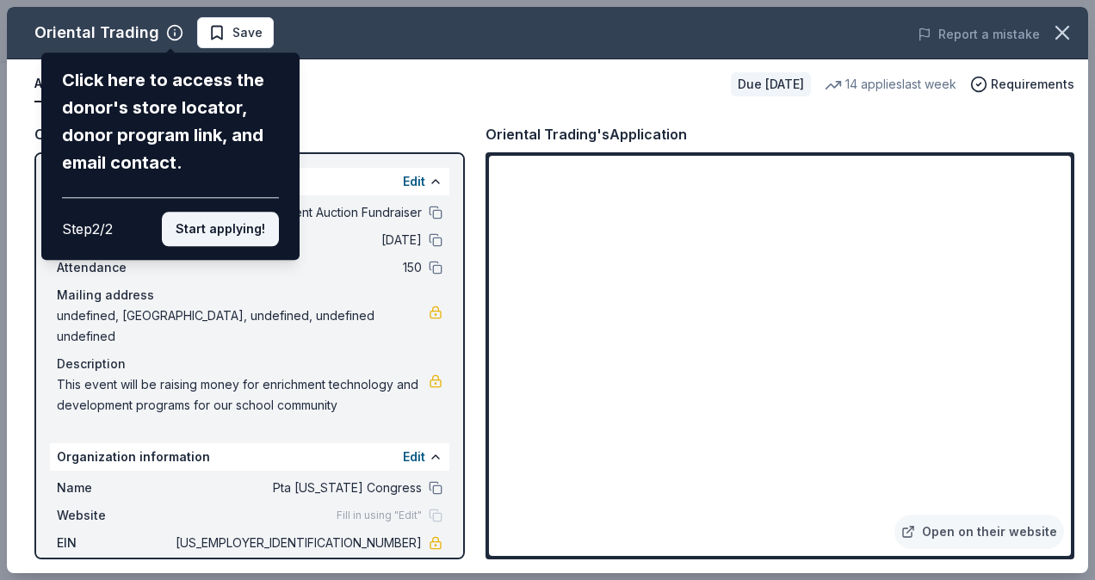
click at [220, 232] on button "Start applying!" at bounding box center [220, 229] width 117 height 34
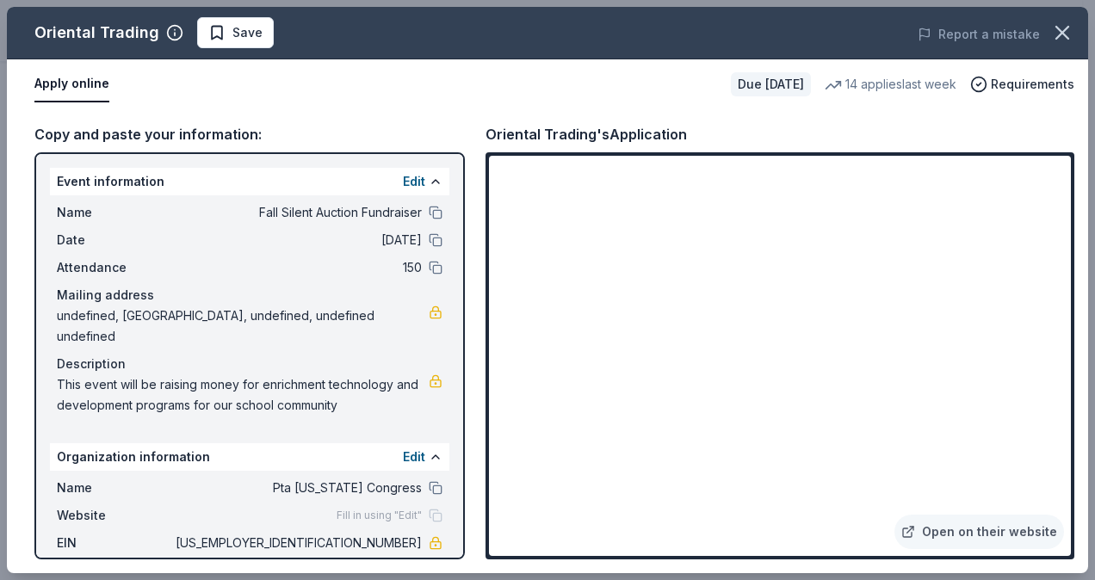
drag, startPoint x: 448, startPoint y: 271, endPoint x: 482, endPoint y: 418, distance: 151.2
click at [482, 418] on div "Oriental Trading Save Report a mistake Apply online Due [DATE] 14 applies last …" at bounding box center [547, 290] width 1081 height 567
drag, startPoint x: 461, startPoint y: 419, endPoint x: 453, endPoint y: 524, distance: 105.3
click at [453, 524] on div "Oriental Trading Save Report a mistake Apply online Due [DATE] 14 applies last …" at bounding box center [547, 290] width 1081 height 567
drag, startPoint x: 1069, startPoint y: 183, endPoint x: 1063, endPoint y: 310, distance: 126.8
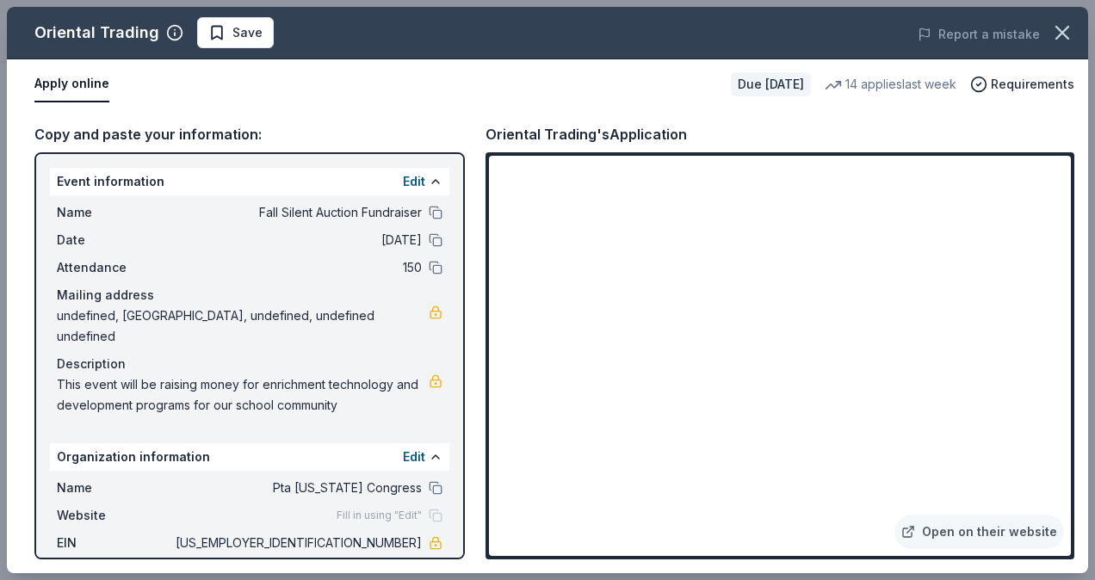
click at [1063, 310] on div "Oriental Trading Save Report a mistake Apply online Due [DATE] 14 applies last …" at bounding box center [547, 290] width 1081 height 567
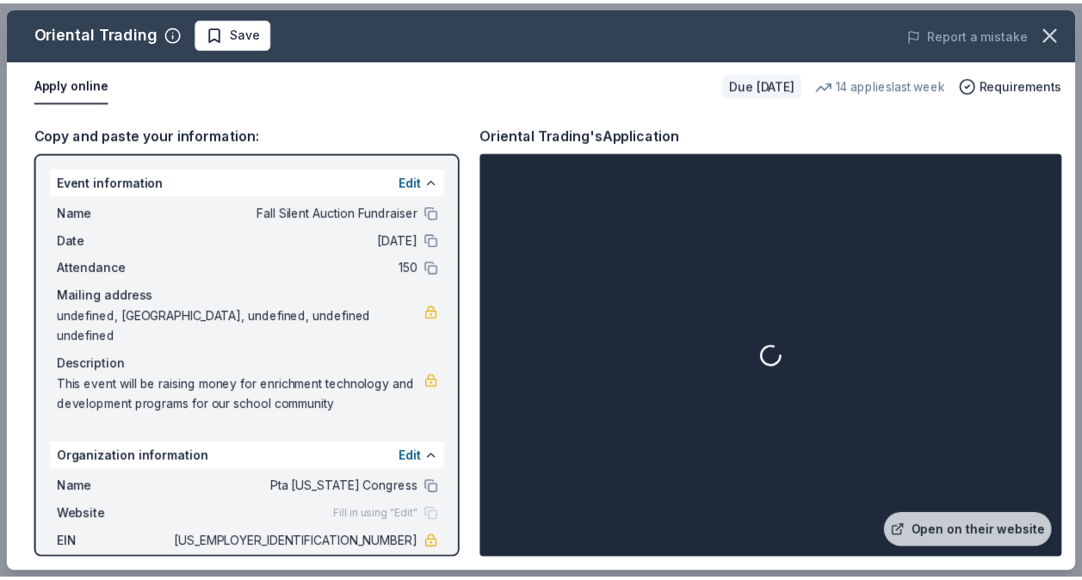
scroll to position [106, 0]
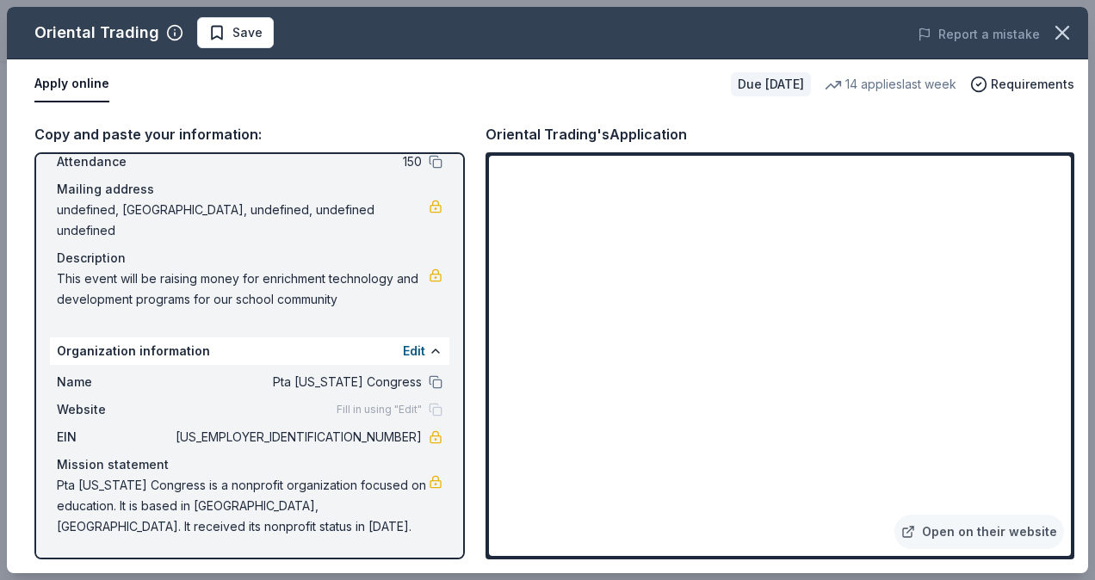
drag, startPoint x: 375, startPoint y: 298, endPoint x: 158, endPoint y: 268, distance: 219.1
click at [158, 269] on span "This event will be raising money for enrichment technology and development prog…" at bounding box center [243, 289] width 372 height 41
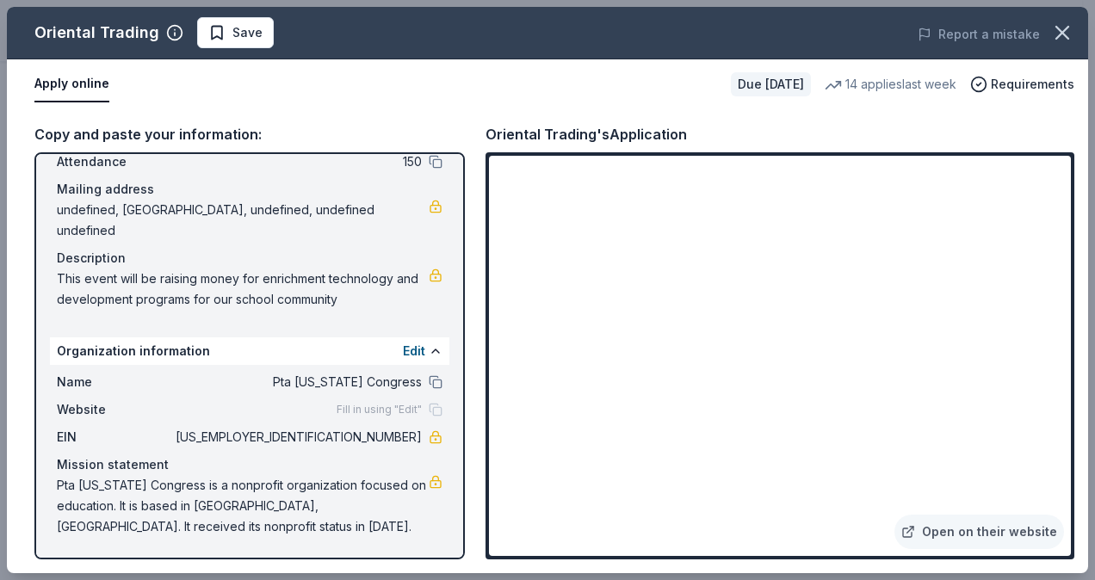
click at [162, 276] on span "This event will be raising money for enrichment technology and development prog…" at bounding box center [243, 289] width 372 height 41
click at [1063, 32] on icon "button" at bounding box center [1062, 33] width 12 height 12
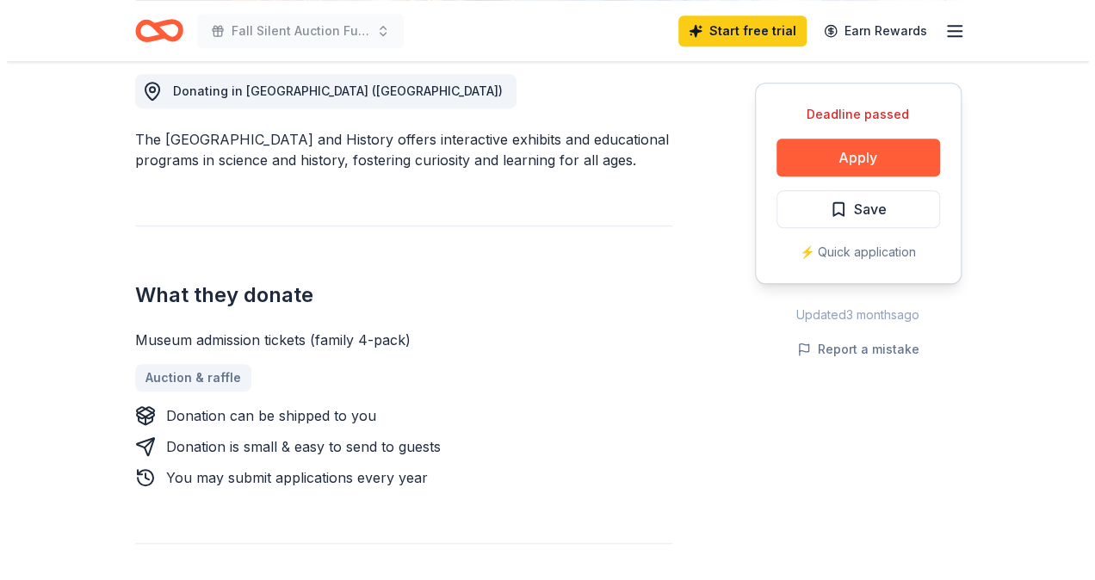
scroll to position [494, 0]
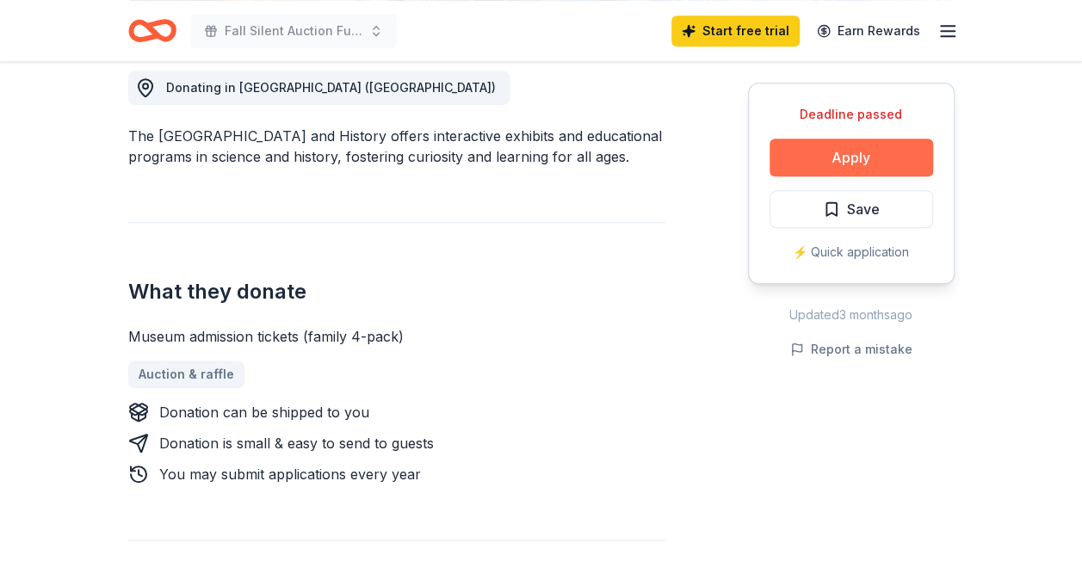
click at [875, 157] on button "Apply" at bounding box center [852, 158] width 164 height 38
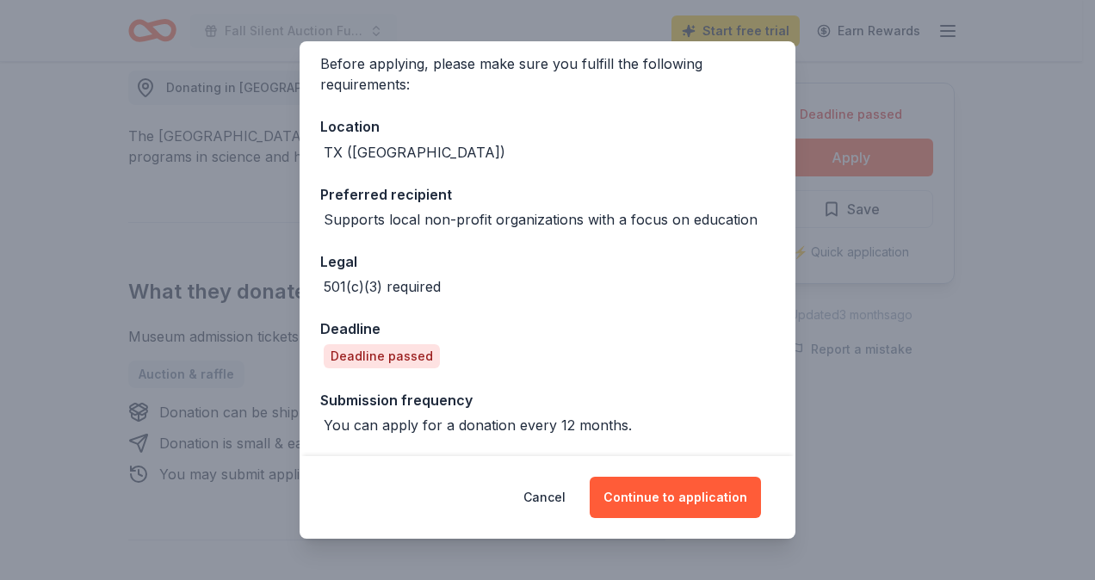
scroll to position [153, 0]
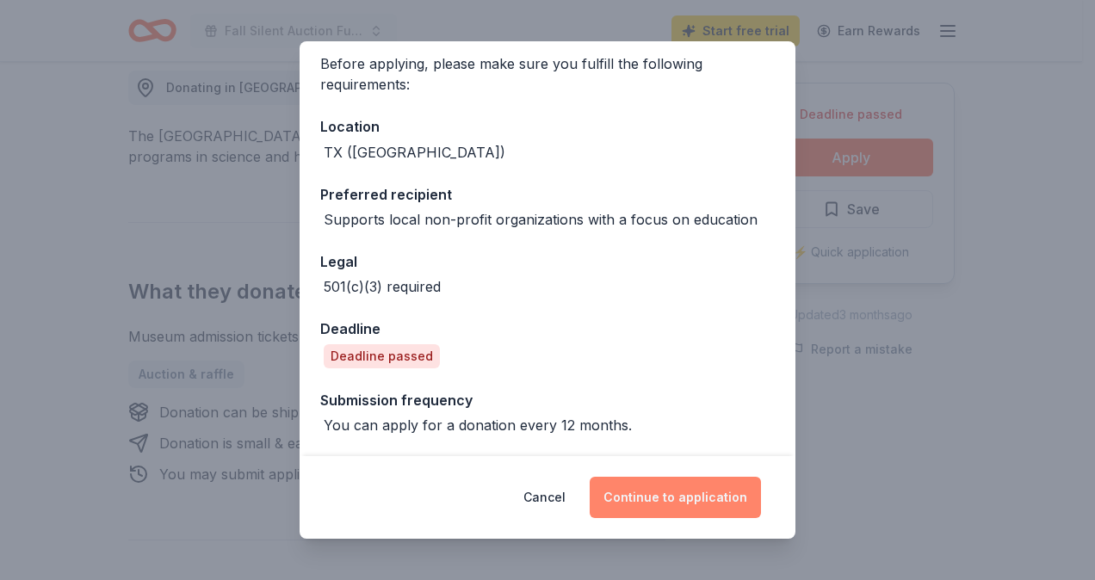
click at [653, 502] on button "Continue to application" at bounding box center [675, 497] width 171 height 41
